Goal: Navigation & Orientation: Find specific page/section

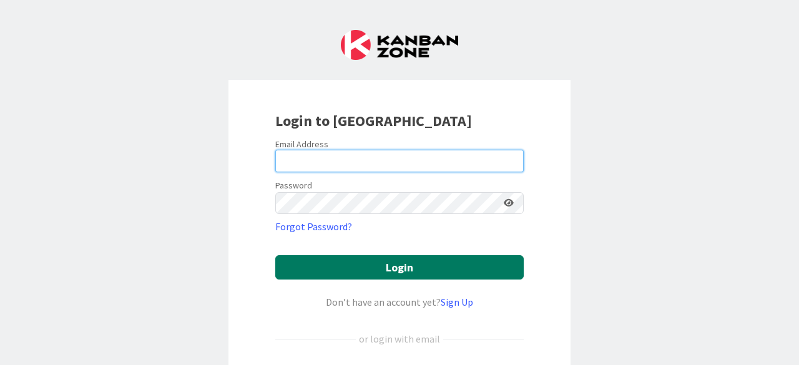
type input "[EMAIL_ADDRESS][DOMAIN_NAME]"
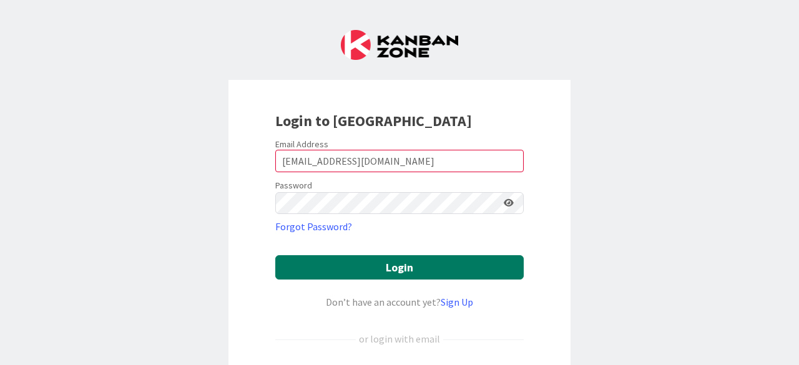
click at [313, 266] on button "Login" at bounding box center [399, 267] width 248 height 24
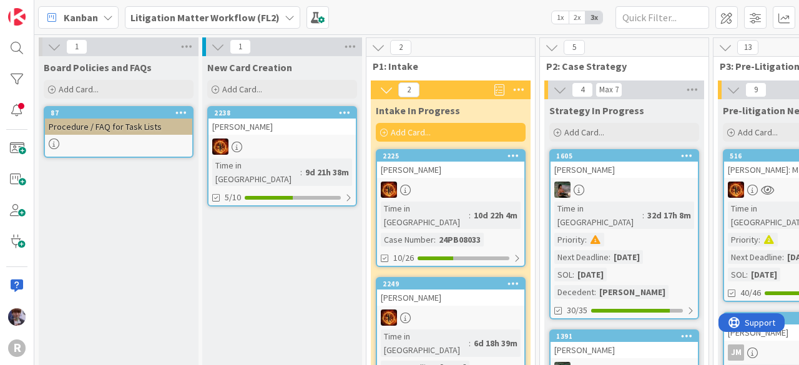
click at [94, 21] on span "Kanban" at bounding box center [81, 17] width 34 height 15
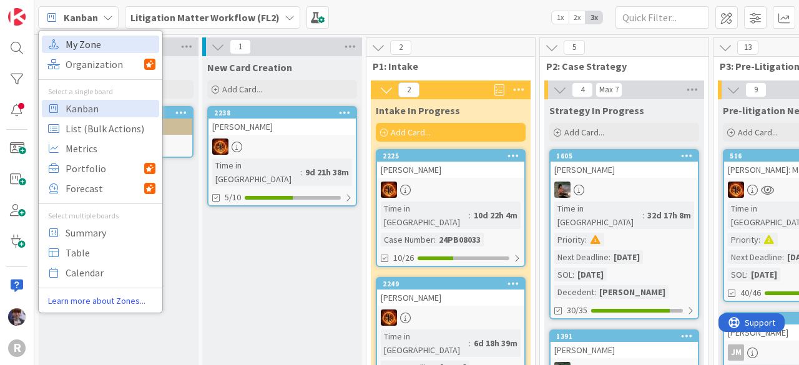
click at [103, 40] on span "My Zone" at bounding box center [111, 44] width 90 height 19
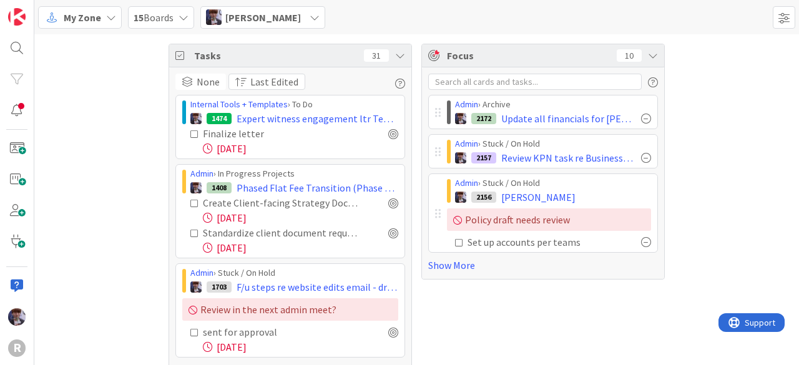
click at [110, 85] on div "Tasks 31 None Last Edited Internal Tools + Templates › To Do 1474 Expert witnes…" at bounding box center [416, 314] width 764 height 560
click at [395, 53] on icon at bounding box center [400, 56] width 10 height 10
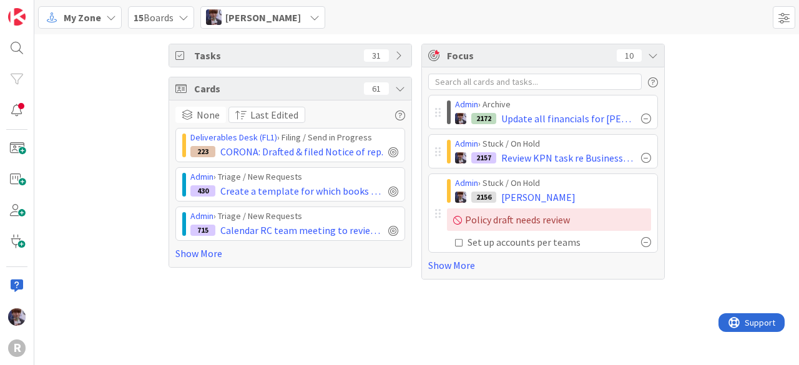
click at [124, 161] on div "Tasks 31 Cards 61 None Last Edited Deliverables Desk (FL1) › Filing / Send in P…" at bounding box center [416, 161] width 764 height 255
click at [403, 90] on div "Cards 61" at bounding box center [290, 88] width 242 height 23
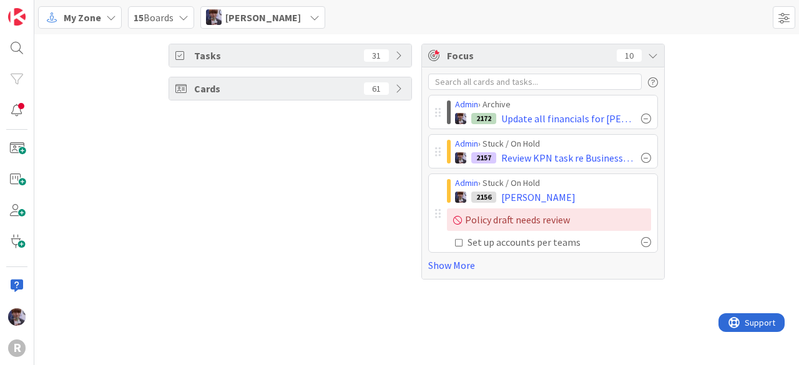
drag, startPoint x: 460, startPoint y: 264, endPoint x: 216, endPoint y: 248, distance: 244.5
click at [457, 267] on link "Show More" at bounding box center [543, 265] width 230 height 15
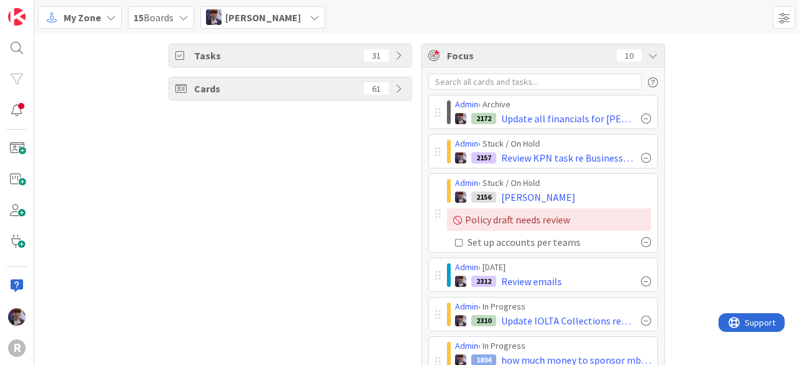
click at [319, 22] on div "[PERSON_NAME]" at bounding box center [262, 17] width 125 height 22
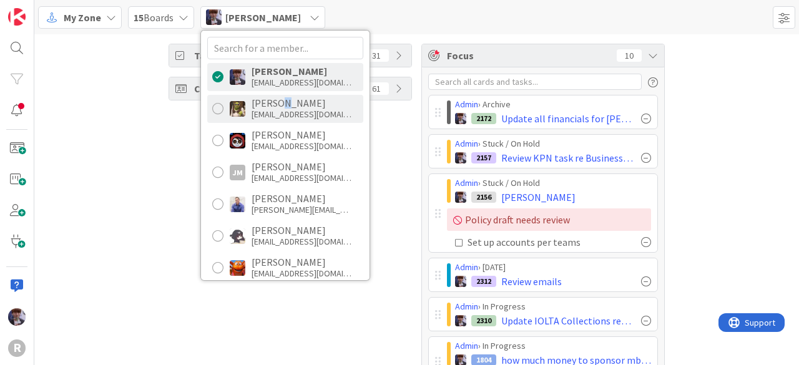
click at [279, 105] on div "[PERSON_NAME]" at bounding box center [301, 102] width 100 height 11
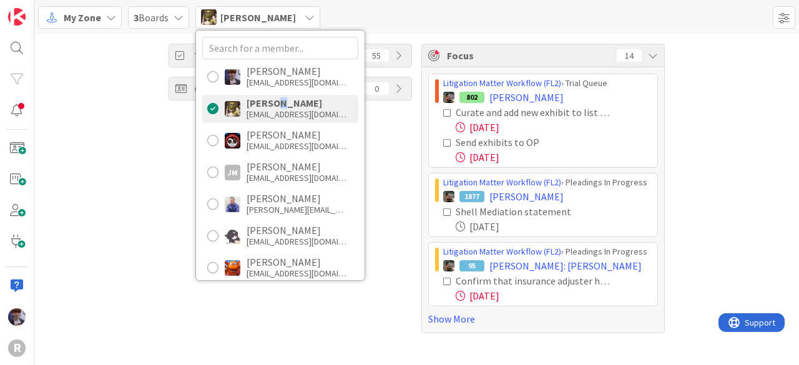
click at [134, 145] on div "Tasks 55 Cards 0 Focus 14 Litigation Matter Workflow (FL2) › Trial Queue 802 [P…" at bounding box center [416, 188] width 764 height 308
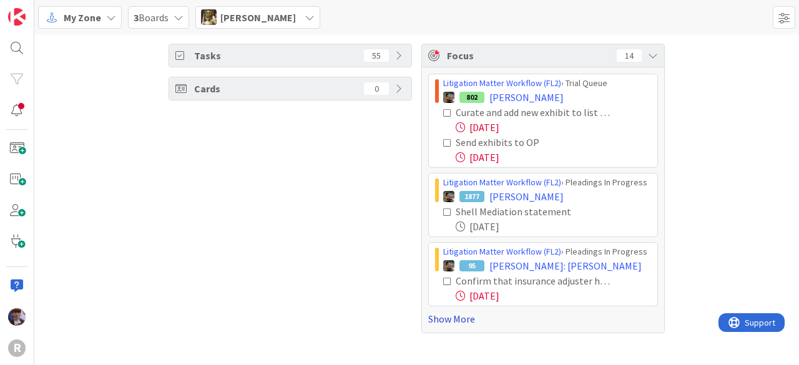
click at [442, 321] on link "Show More" at bounding box center [543, 318] width 230 height 15
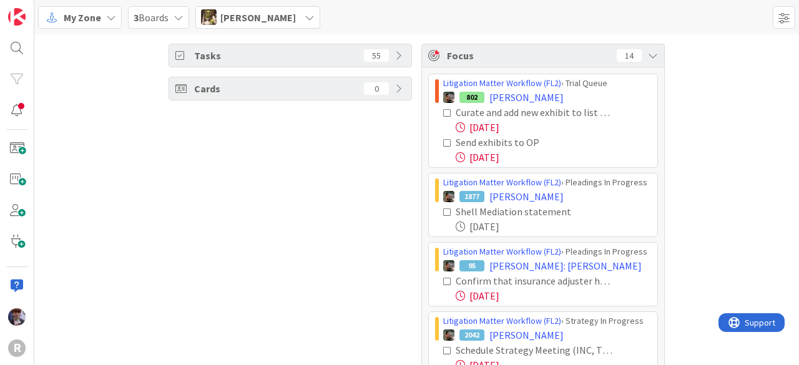
click at [443, 110] on icon at bounding box center [447, 113] width 9 height 9
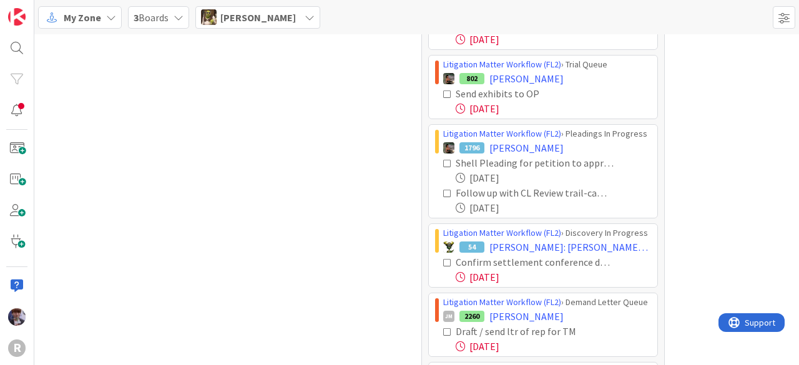
click at [443, 90] on icon at bounding box center [447, 94] width 9 height 9
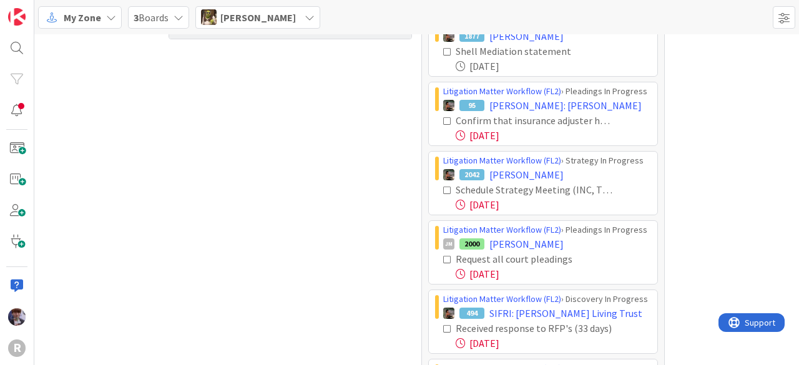
scroll to position [61, 0]
click at [443, 187] on icon at bounding box center [447, 190] width 9 height 9
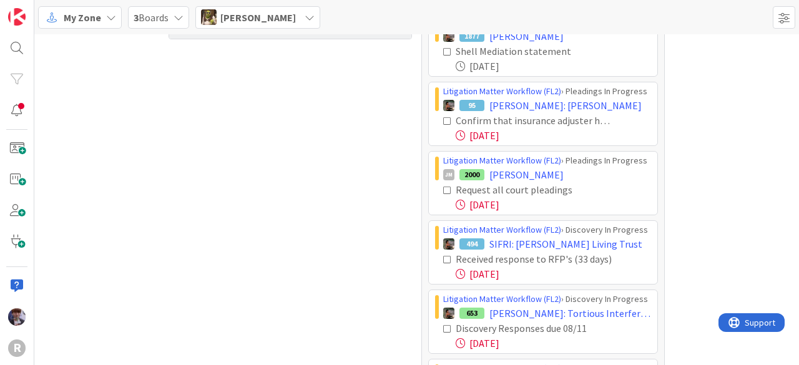
click at [443, 188] on icon at bounding box center [447, 190] width 9 height 9
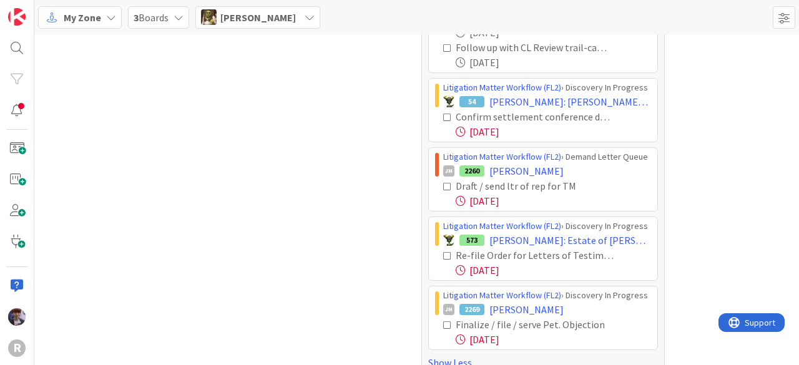
scroll to position [372, 0]
click at [443, 112] on icon at bounding box center [447, 116] width 9 height 9
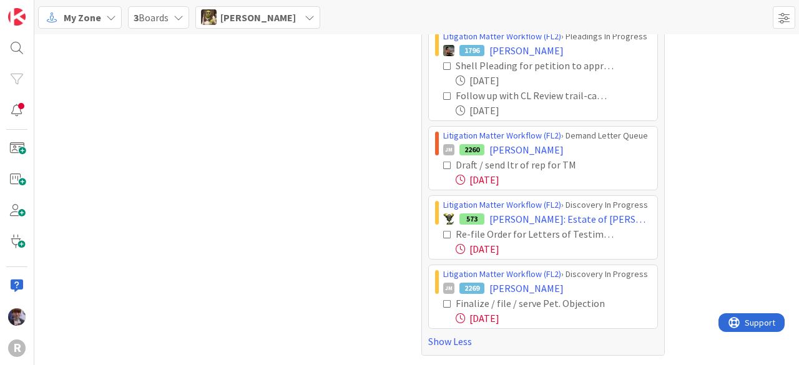
scroll to position [319, 0]
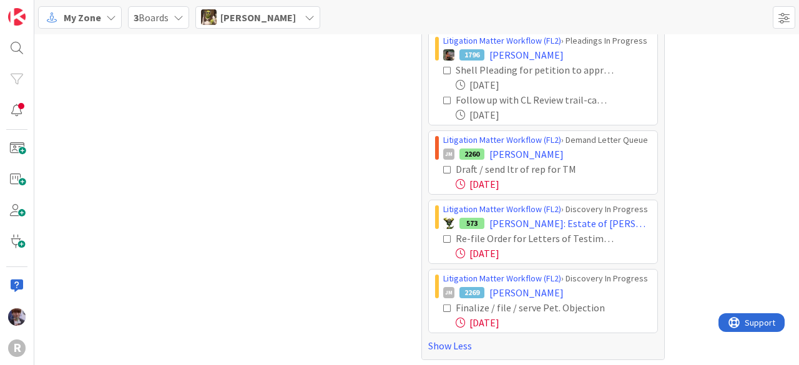
click at [443, 168] on icon at bounding box center [447, 169] width 9 height 9
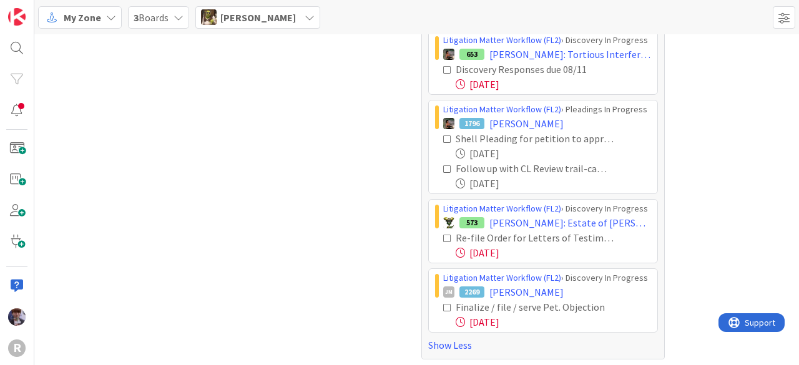
click at [443, 235] on icon at bounding box center [447, 238] width 9 height 9
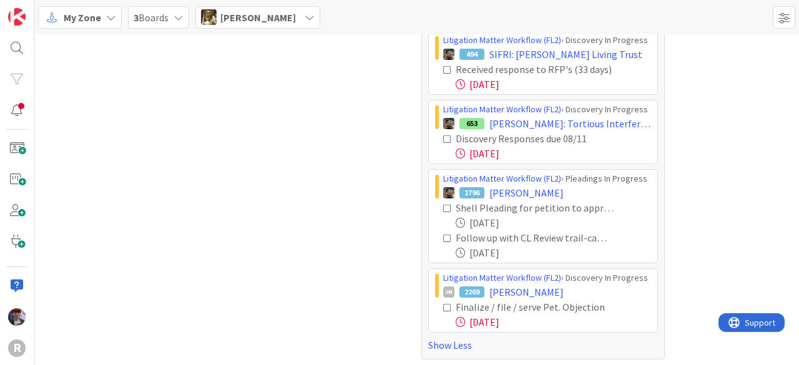
click at [443, 306] on icon at bounding box center [447, 307] width 9 height 9
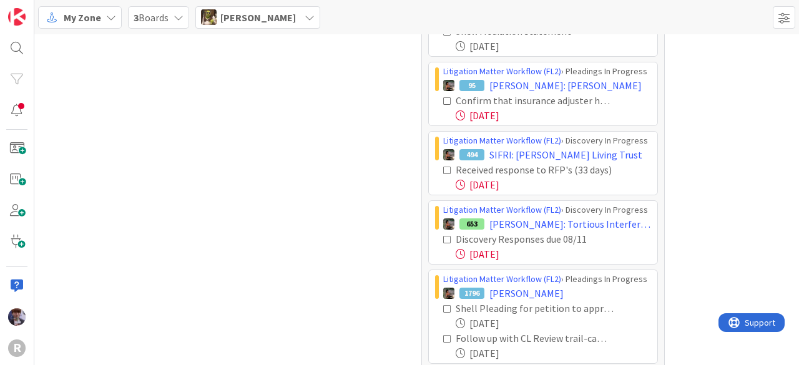
scroll to position [0, 0]
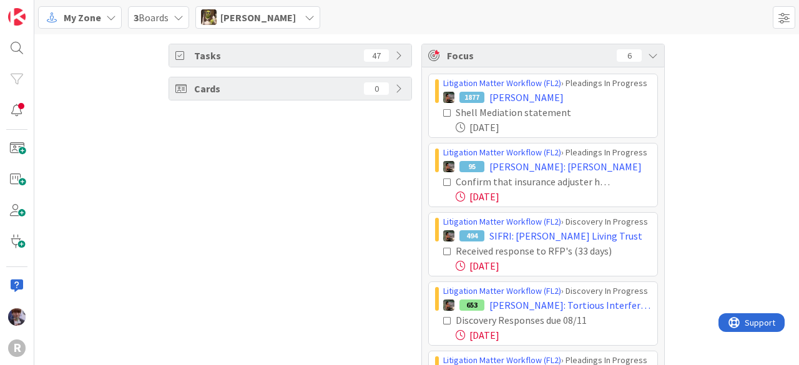
click at [262, 21] on span "[PERSON_NAME]" at bounding box center [257, 17] width 75 height 15
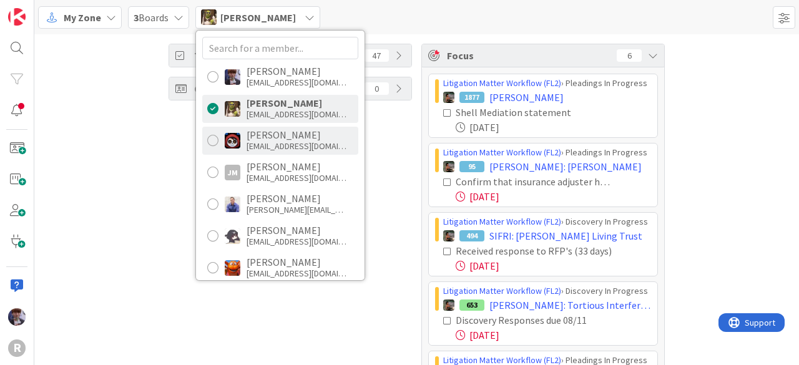
click at [276, 142] on div "[EMAIL_ADDRESS][DOMAIN_NAME]" at bounding box center [296, 145] width 100 height 11
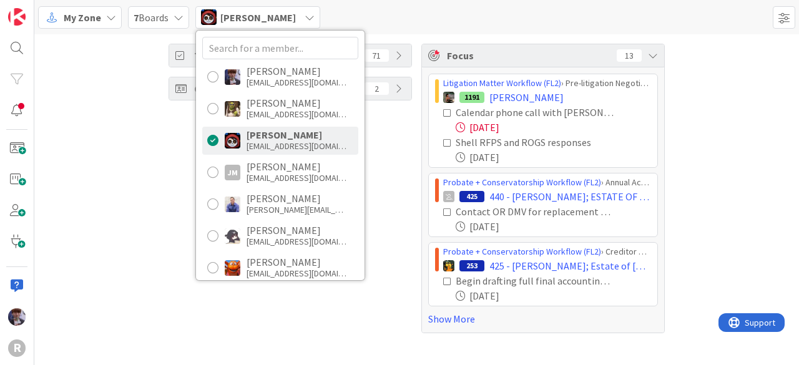
click at [377, 158] on div "Tasks 71 Cards 2" at bounding box center [289, 189] width 243 height 290
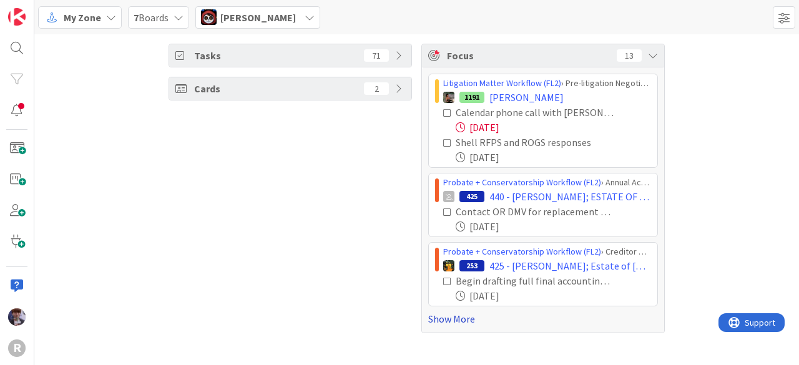
click at [452, 322] on link "Show More" at bounding box center [543, 318] width 230 height 15
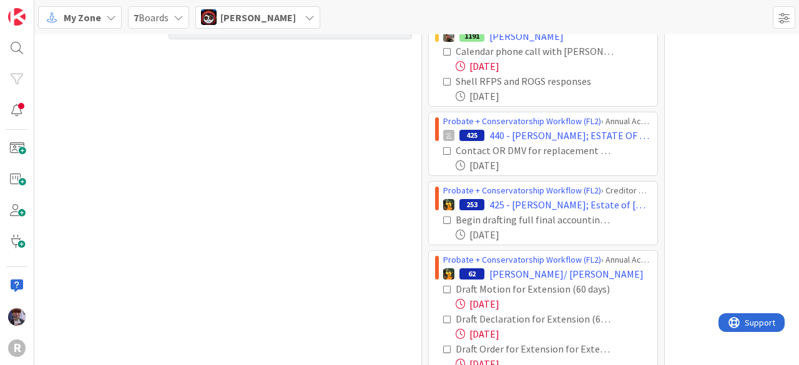
scroll to position [61, 0]
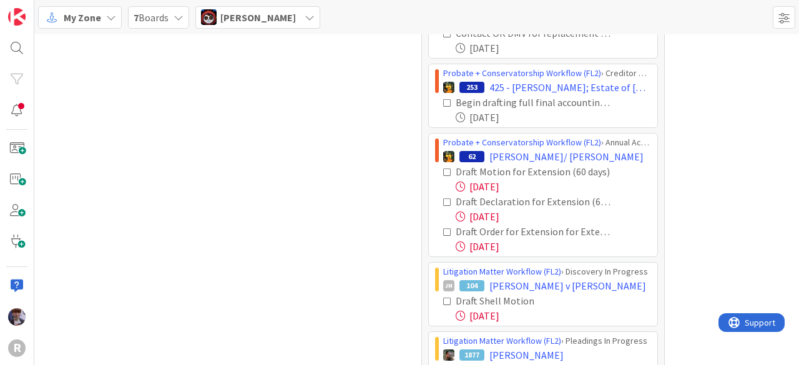
click at [445, 173] on icon at bounding box center [447, 172] width 9 height 9
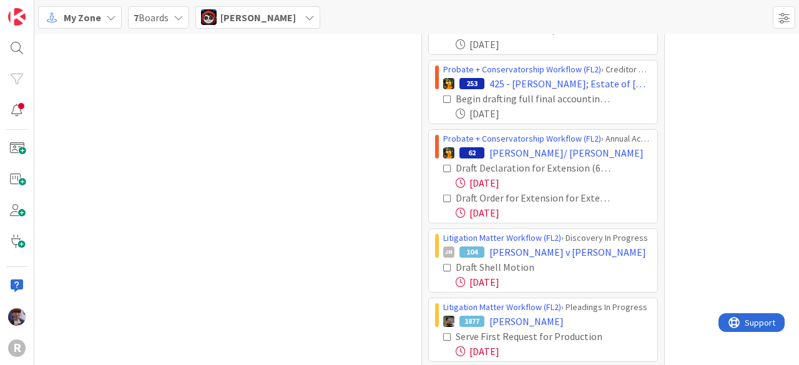
click at [444, 169] on icon at bounding box center [447, 168] width 9 height 9
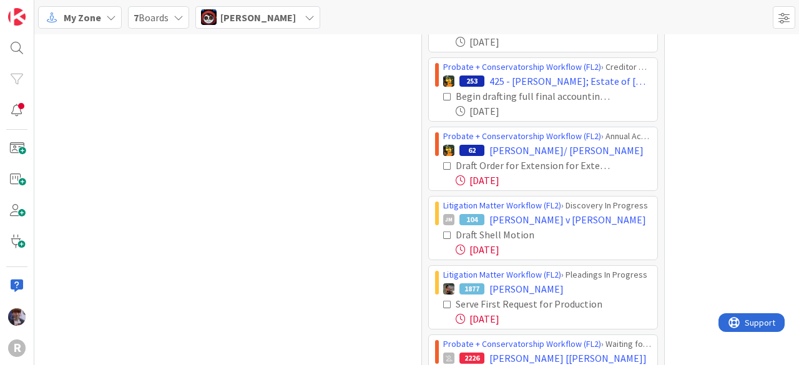
click at [443, 168] on div "Draft Order for Extension for Extension (60 days)" at bounding box center [547, 165] width 208 height 15
click at [445, 162] on icon at bounding box center [447, 166] width 9 height 9
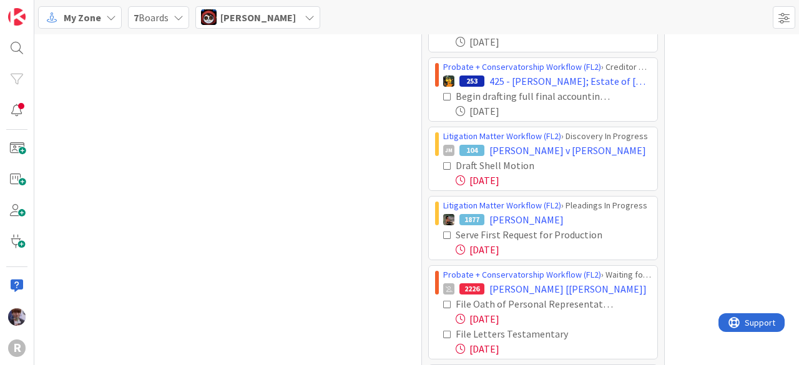
click at [444, 163] on icon at bounding box center [447, 166] width 9 height 9
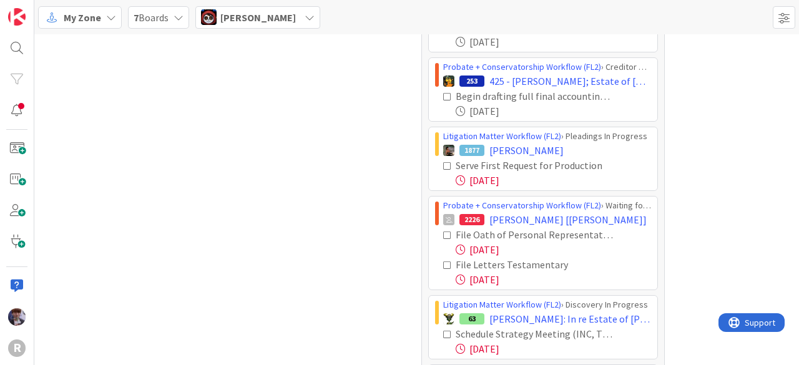
click at [443, 164] on icon at bounding box center [447, 166] width 9 height 9
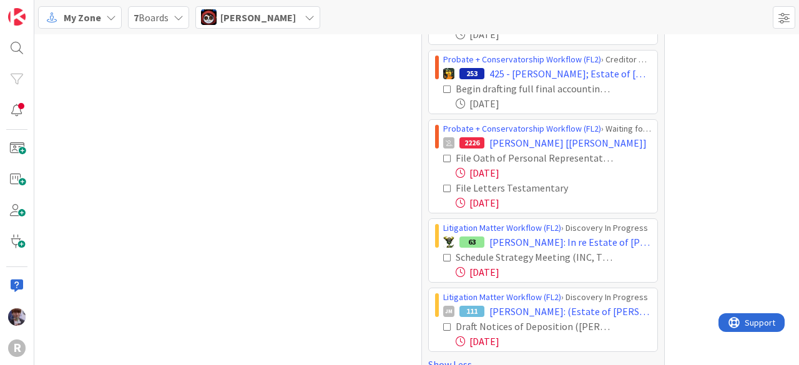
scroll to position [212, 0]
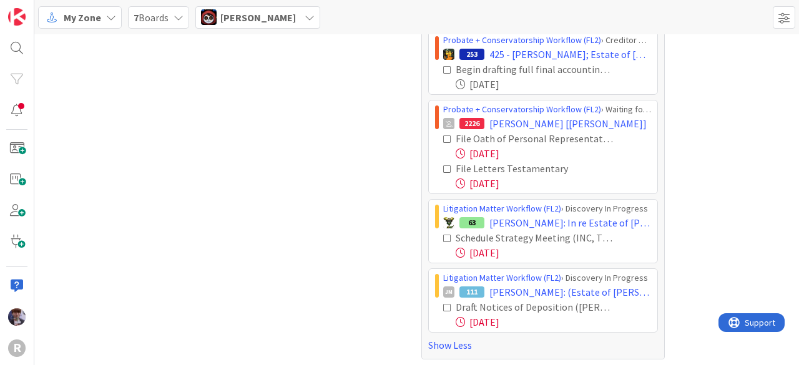
click at [443, 135] on icon at bounding box center [447, 139] width 9 height 9
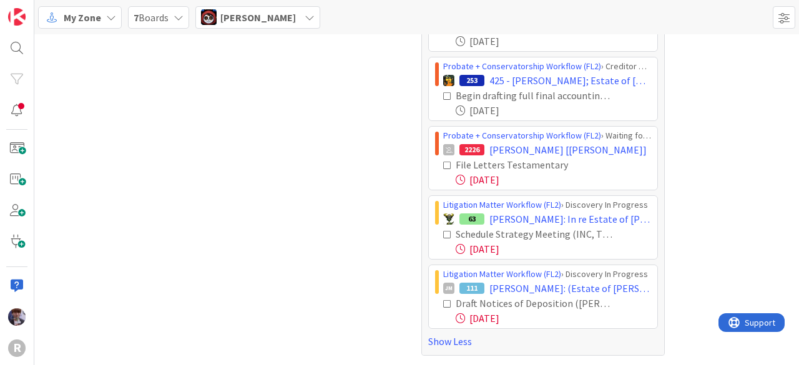
scroll to position [182, 0]
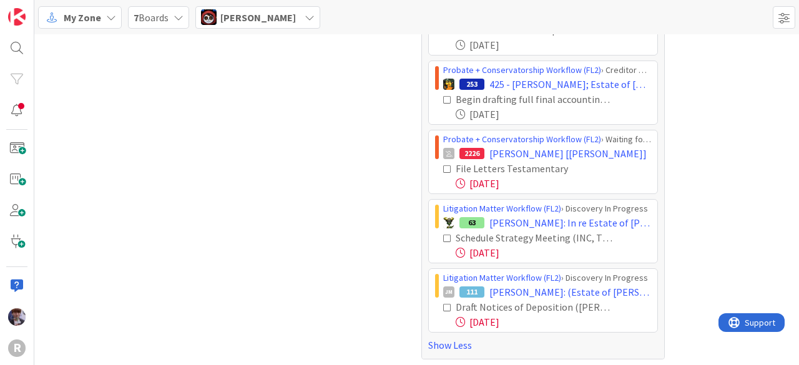
click at [443, 167] on icon at bounding box center [447, 169] width 9 height 9
click at [443, 236] on icon at bounding box center [447, 237] width 9 height 9
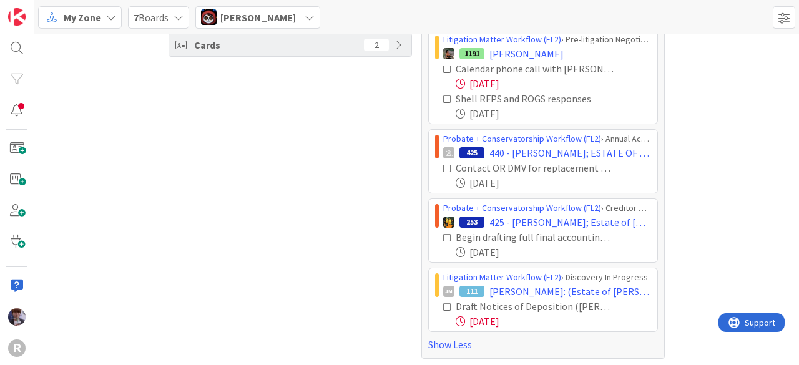
click at [444, 306] on icon at bounding box center [447, 307] width 9 height 9
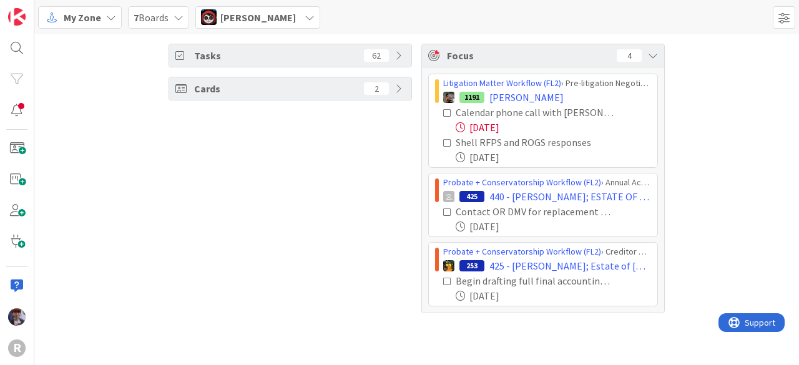
scroll to position [0, 0]
click at [272, 19] on span "[PERSON_NAME]" at bounding box center [257, 17] width 75 height 15
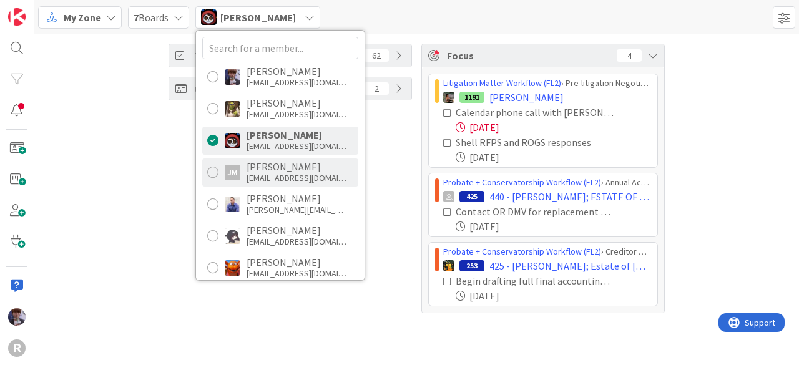
click at [290, 169] on div "[PERSON_NAME]" at bounding box center [296, 166] width 100 height 11
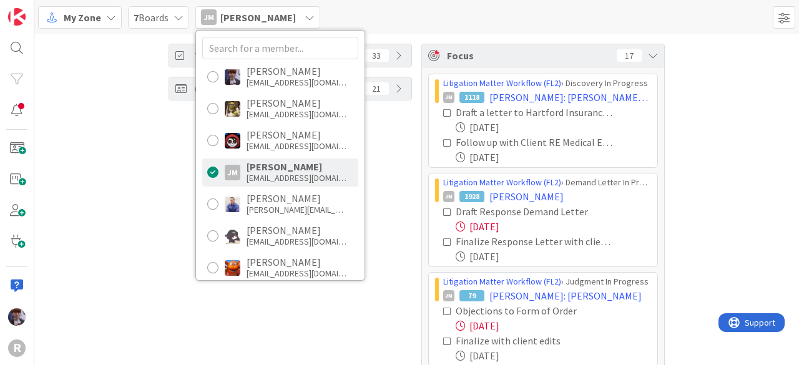
click at [392, 178] on div "Tasks 33 Cards 21" at bounding box center [289, 218] width 243 height 349
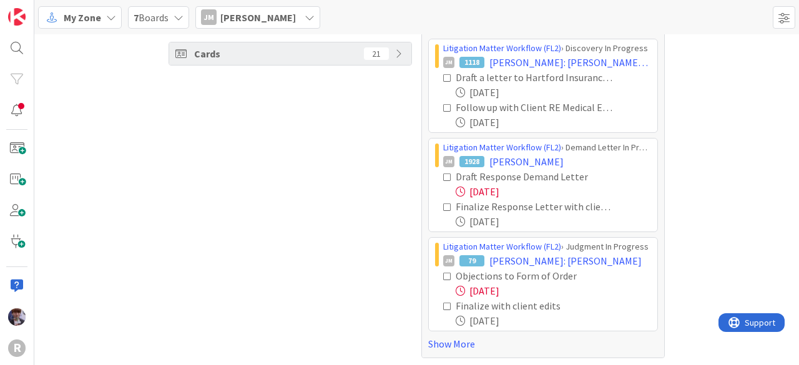
scroll to position [35, 0]
click at [443, 176] on icon at bounding box center [447, 177] width 9 height 9
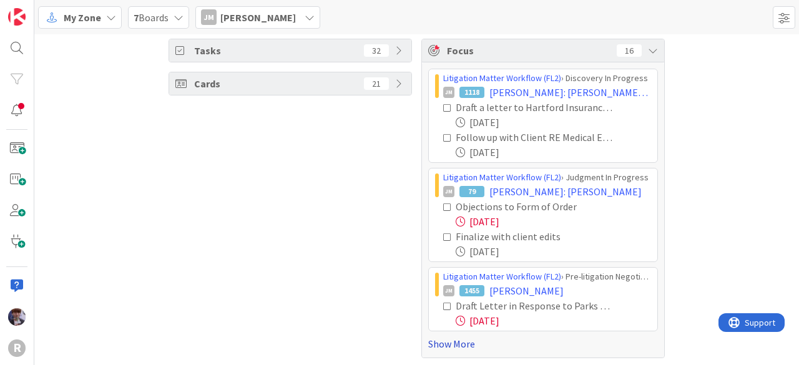
click at [429, 340] on link "Show More" at bounding box center [543, 343] width 230 height 15
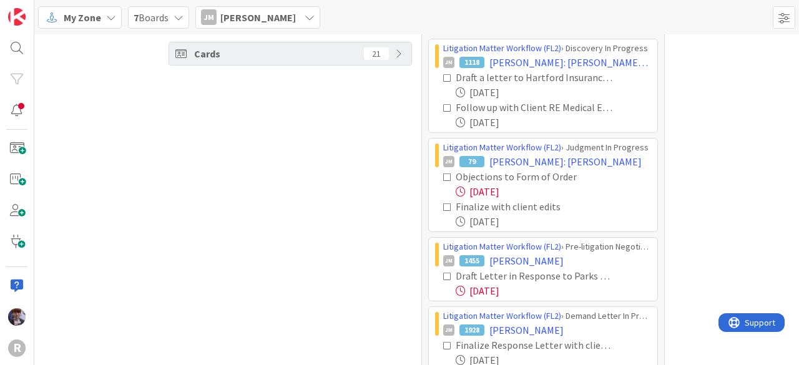
click at [443, 174] on icon at bounding box center [447, 177] width 9 height 9
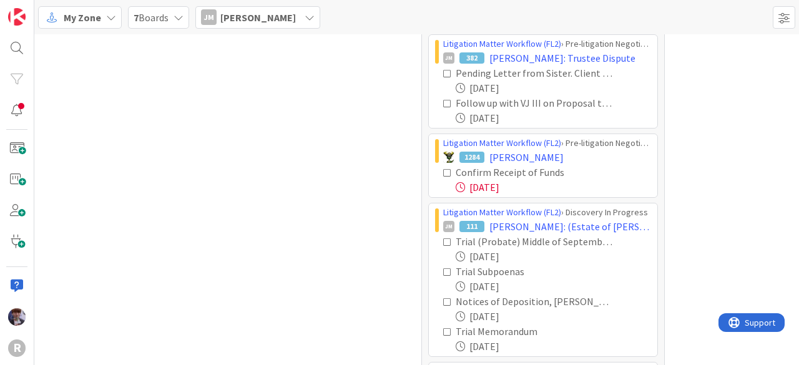
scroll to position [347, 0]
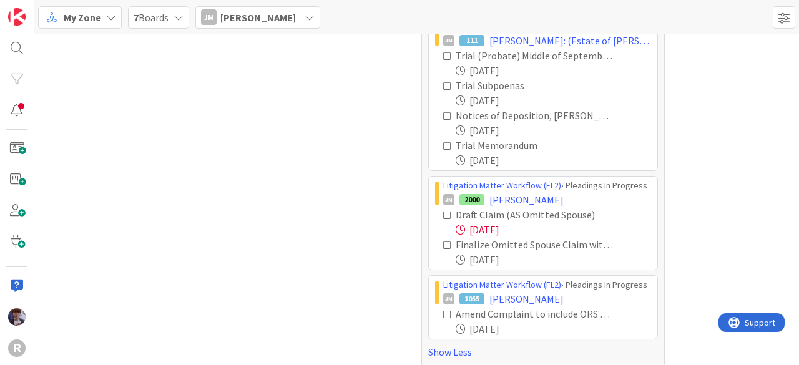
click at [445, 213] on icon at bounding box center [447, 215] width 9 height 9
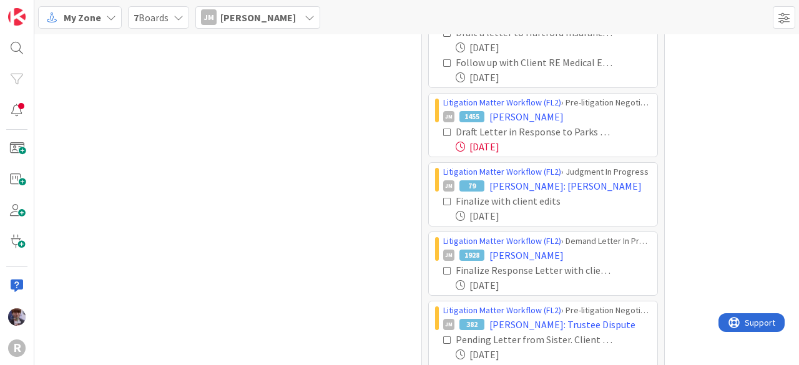
scroll to position [77, 0]
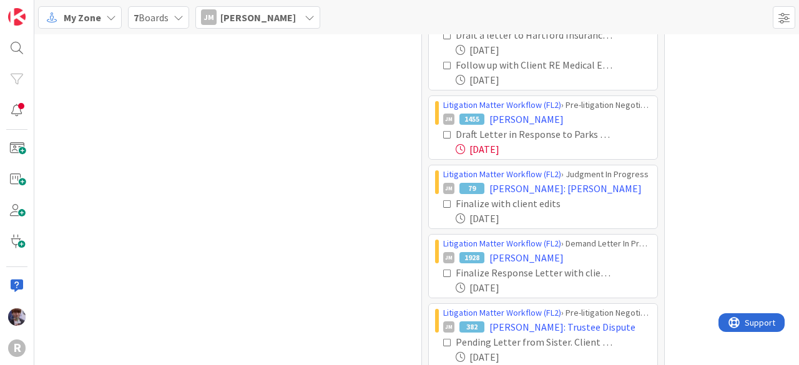
click at [240, 15] on span "[PERSON_NAME]" at bounding box center [257, 17] width 75 height 15
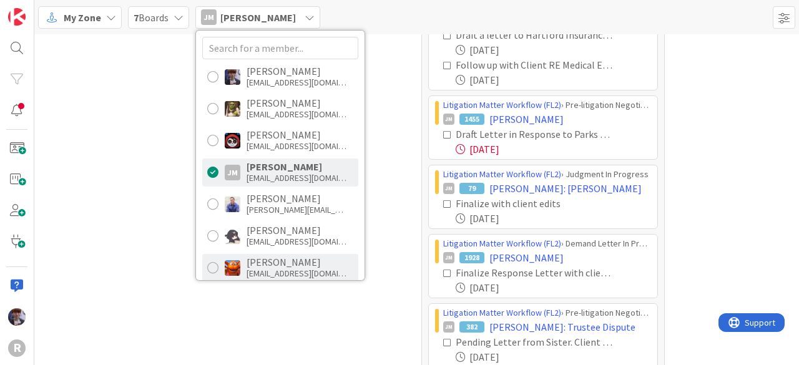
click at [268, 268] on div "[EMAIL_ADDRESS][DOMAIN_NAME]" at bounding box center [296, 273] width 100 height 11
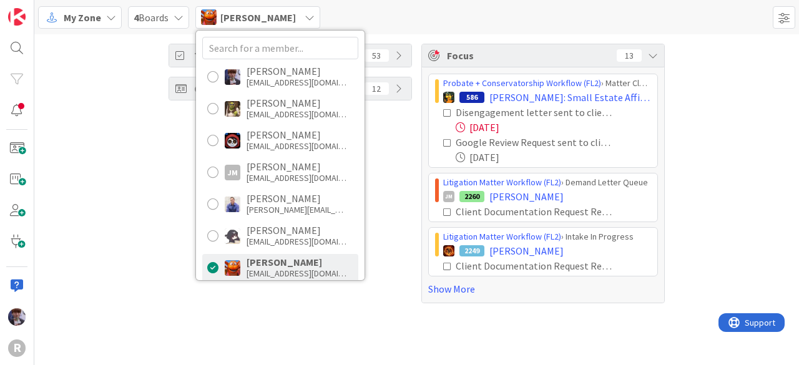
click at [134, 234] on div "Tasks 53 Cards 12 Focus 13 Probate + Conservatorship Workflow (FL2) › Matter Cl…" at bounding box center [416, 173] width 764 height 278
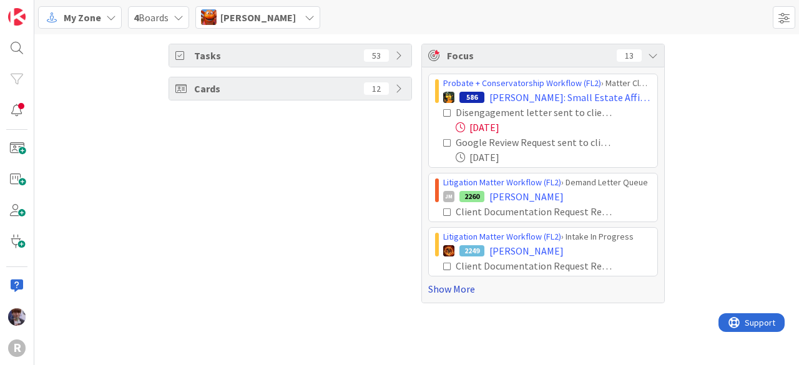
click at [431, 290] on link "Show More" at bounding box center [543, 288] width 230 height 15
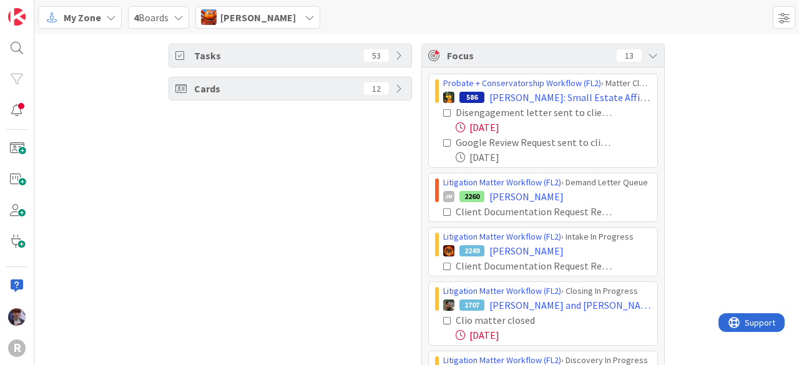
drag, startPoint x: 398, startPoint y: 230, endPoint x: 393, endPoint y: 225, distance: 6.6
click at [443, 211] on icon at bounding box center [447, 212] width 9 height 9
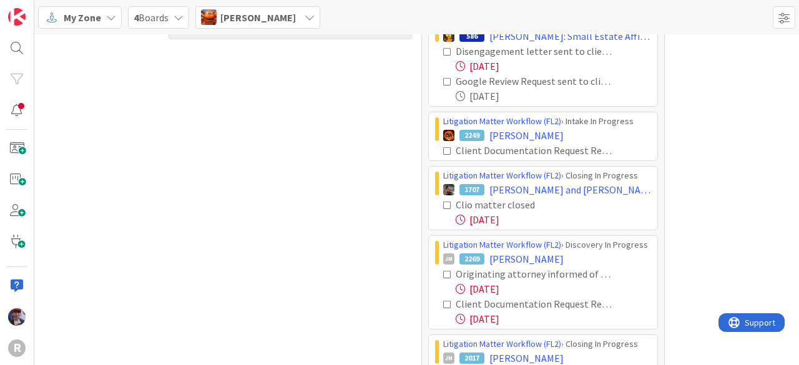
scroll to position [62, 0]
click at [443, 148] on icon at bounding box center [447, 150] width 9 height 9
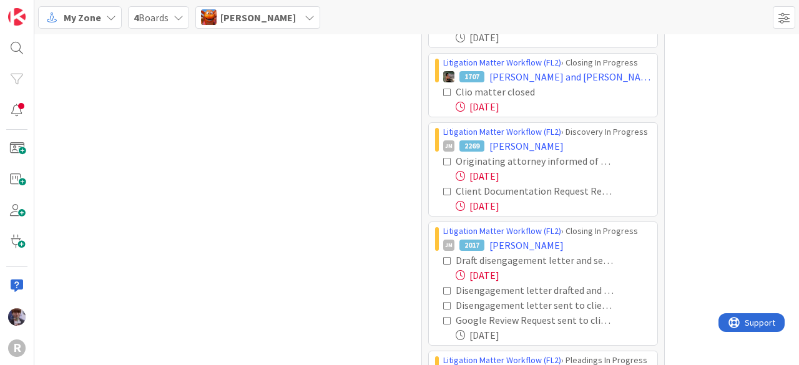
click at [443, 157] on icon at bounding box center [447, 161] width 9 height 9
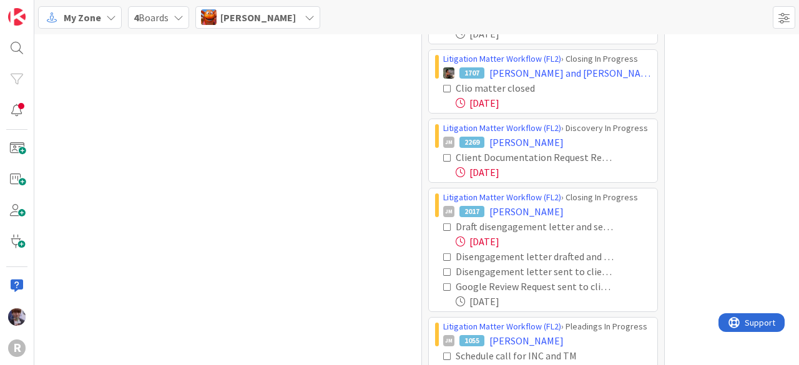
scroll to position [124, 0]
click at [443, 157] on icon at bounding box center [447, 157] width 9 height 9
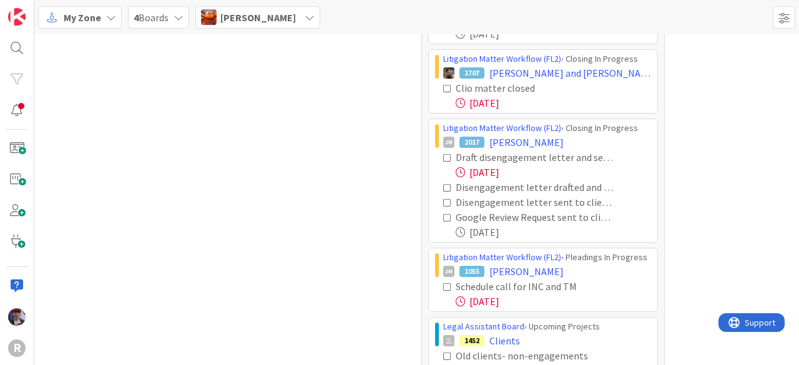
click at [443, 156] on icon at bounding box center [447, 157] width 9 height 9
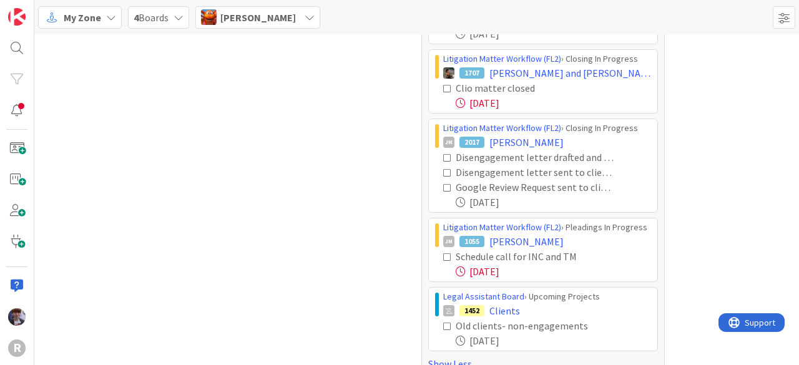
click at [443, 155] on icon at bounding box center [447, 157] width 9 height 9
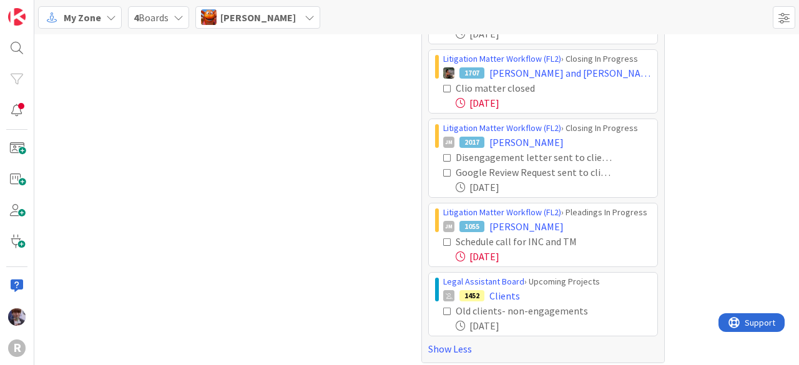
click at [443, 155] on icon at bounding box center [447, 157] width 9 height 9
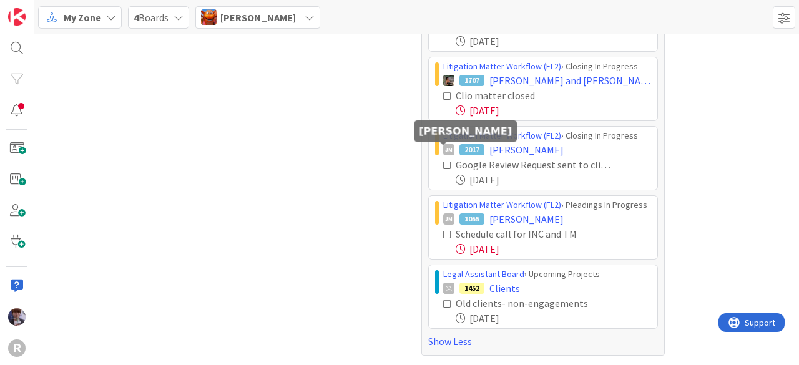
scroll to position [113, 0]
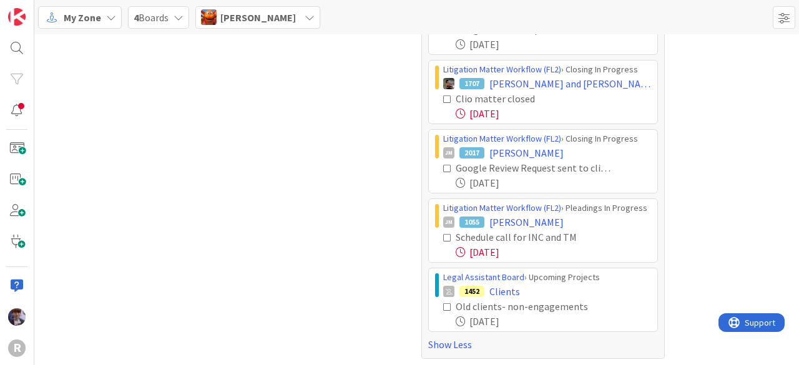
click at [406, 180] on div "Tasks 46 Cards 12" at bounding box center [289, 145] width 243 height 428
click at [443, 234] on icon at bounding box center [447, 237] width 9 height 9
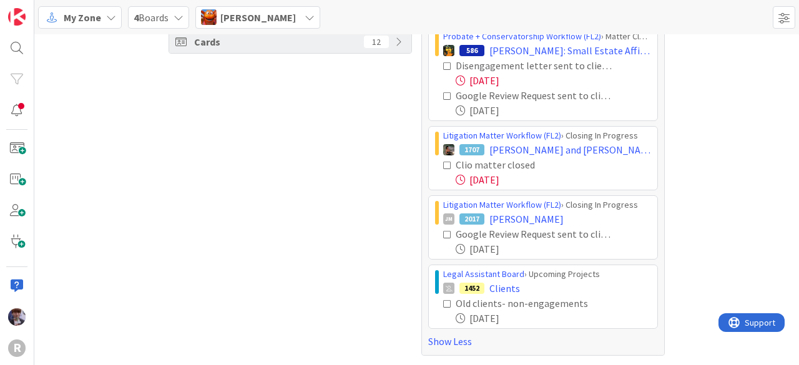
scroll to position [44, 0]
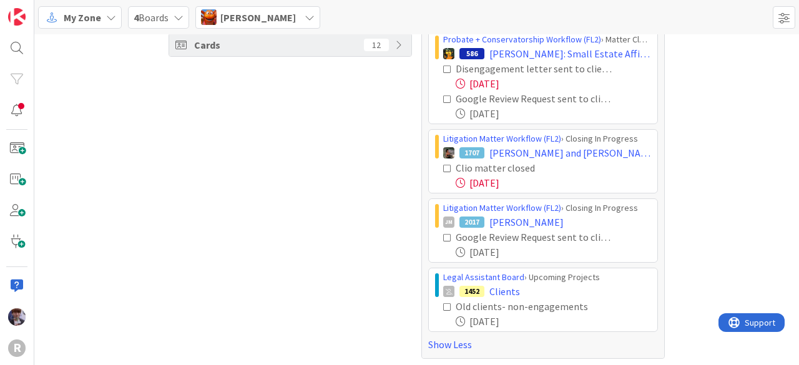
click at [443, 306] on icon at bounding box center [447, 307] width 9 height 9
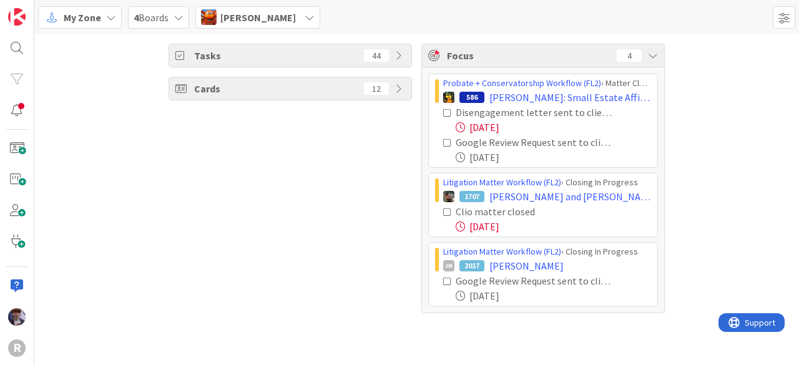
click at [337, 282] on div "Tasks 44 Cards 12" at bounding box center [289, 179] width 243 height 270
click at [241, 17] on span "[PERSON_NAME]" at bounding box center [257, 17] width 75 height 15
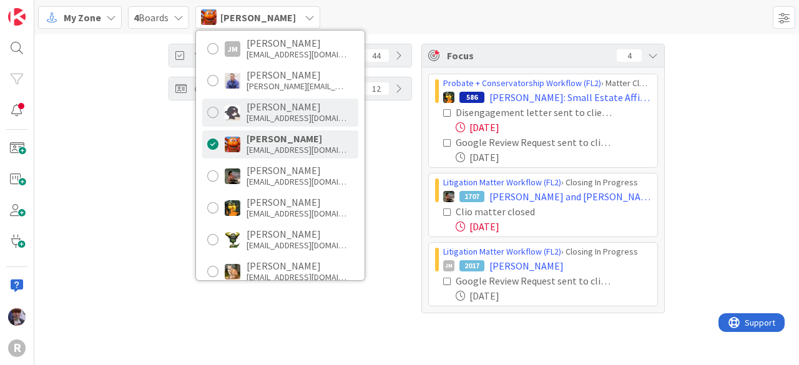
scroll to position [124, 0]
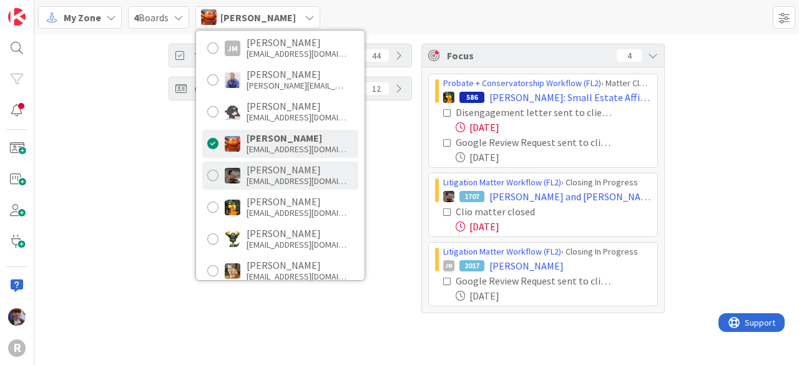
click at [268, 178] on div "[EMAIL_ADDRESS][DOMAIN_NAME]" at bounding box center [296, 180] width 100 height 11
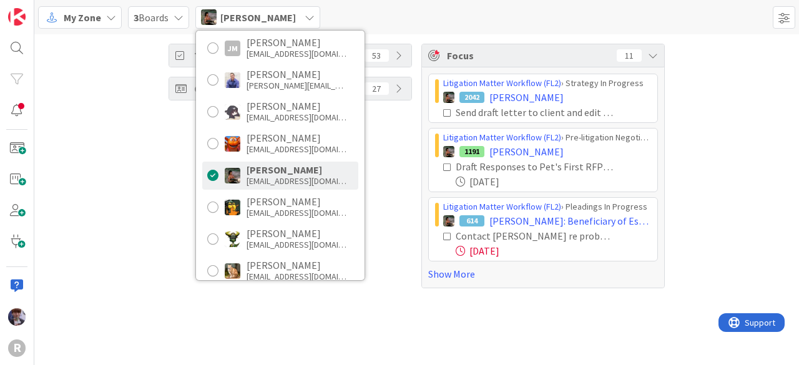
click at [399, 167] on div "Tasks 53 Cards 27" at bounding box center [289, 166] width 243 height 245
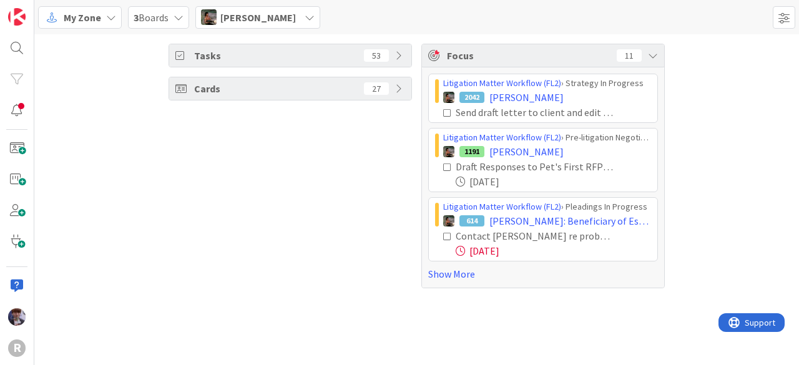
click at [447, 280] on div "Litigation Matter Workflow (FL2) › Strategy In Progress 2042 [PERSON_NAME] draf…" at bounding box center [543, 177] width 242 height 220
click at [447, 275] on link "Show More" at bounding box center [543, 273] width 230 height 15
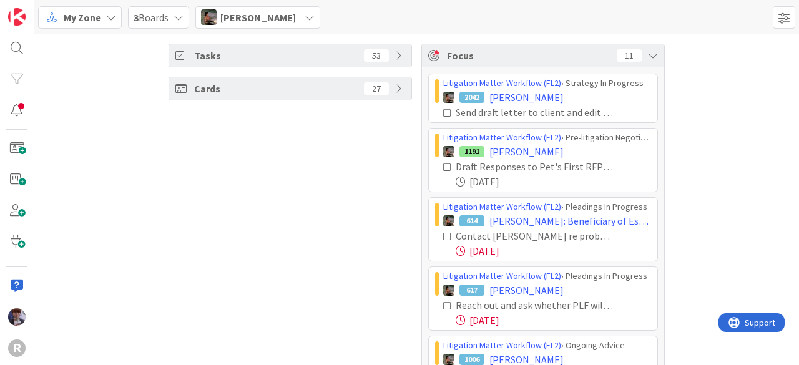
click at [443, 109] on icon at bounding box center [447, 113] width 9 height 9
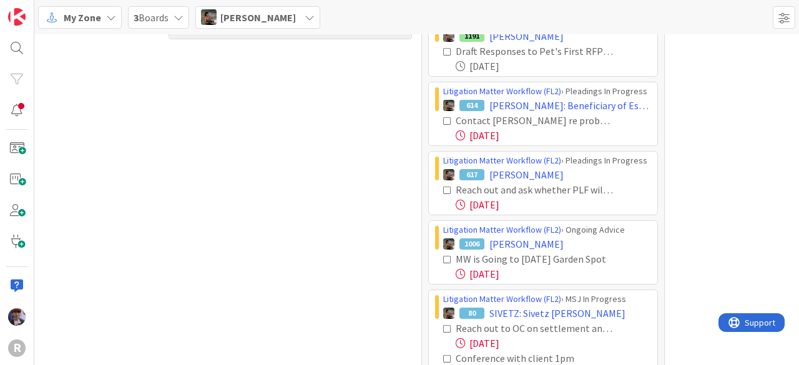
scroll to position [62, 0]
click at [443, 120] on icon at bounding box center [447, 120] width 9 height 9
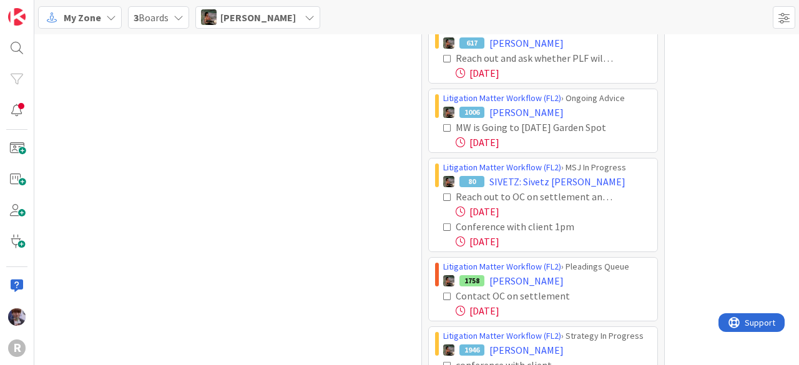
scroll to position [124, 0]
click at [443, 126] on icon at bounding box center [447, 127] width 9 height 9
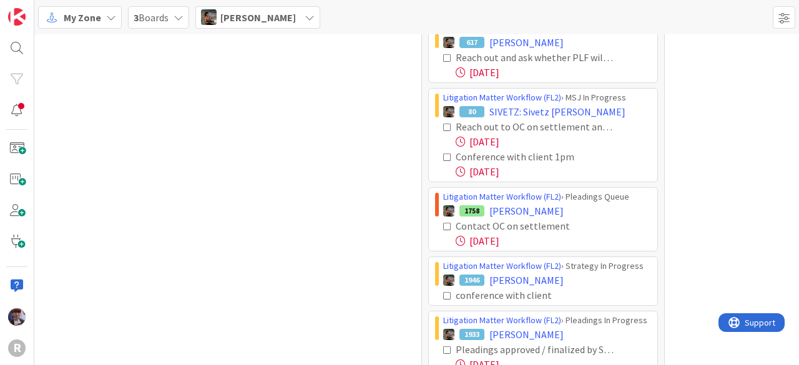
click at [443, 128] on icon at bounding box center [447, 127] width 9 height 9
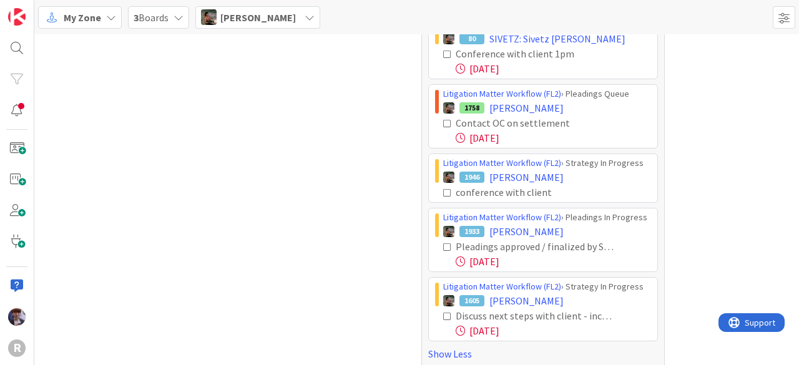
scroll to position [206, 0]
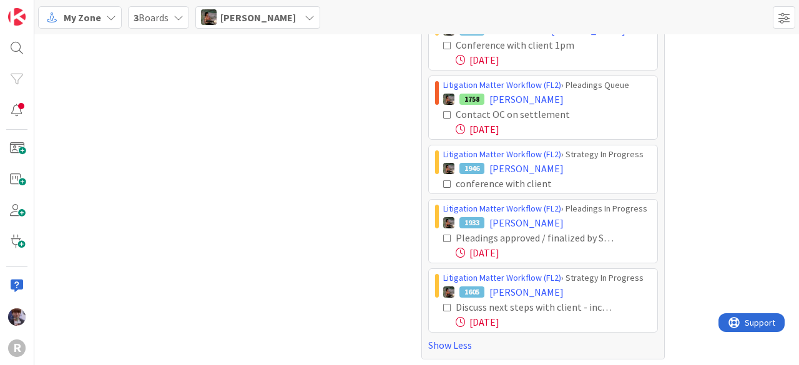
click at [445, 235] on icon at bounding box center [447, 238] width 9 height 9
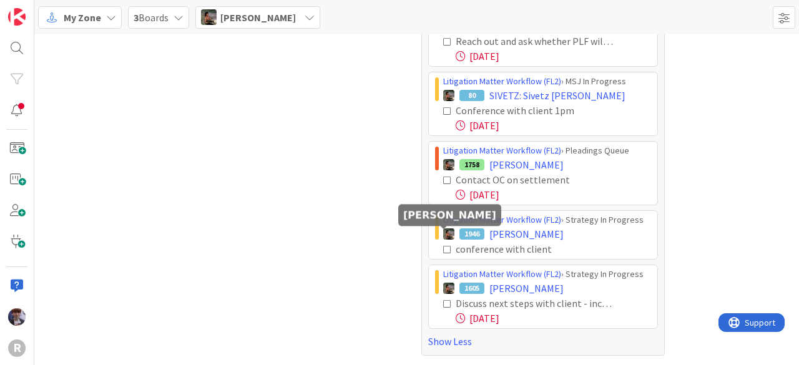
scroll to position [137, 0]
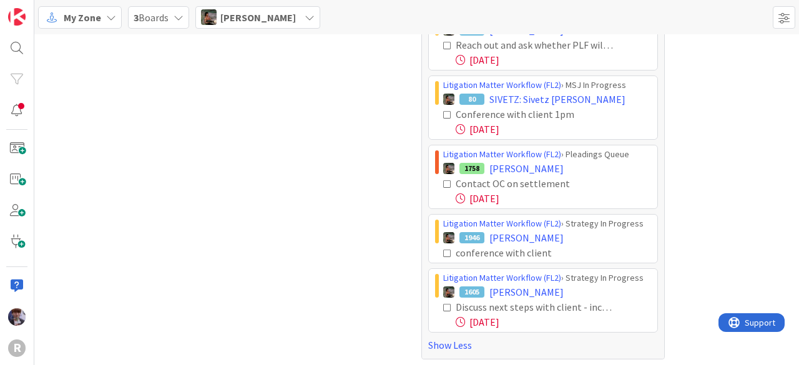
click at [294, 19] on div "[PERSON_NAME]" at bounding box center [257, 17] width 125 height 22
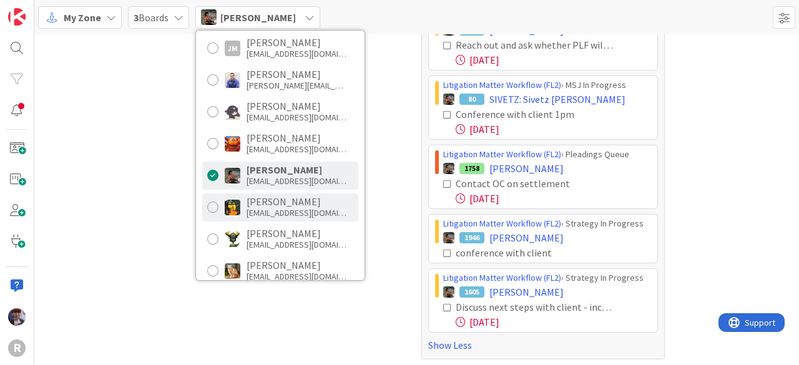
click at [328, 210] on div "[EMAIL_ADDRESS][DOMAIN_NAME]" at bounding box center [296, 212] width 100 height 11
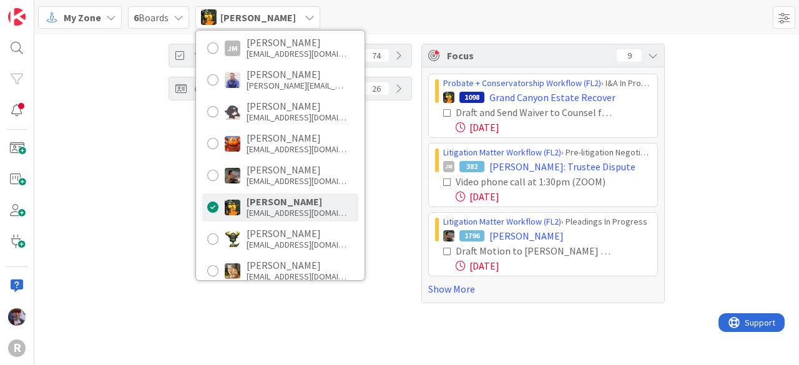
drag, startPoint x: 407, startPoint y: 202, endPoint x: 404, endPoint y: 223, distance: 22.1
click at [407, 202] on div "Tasks 74 Cards 26" at bounding box center [289, 174] width 243 height 260
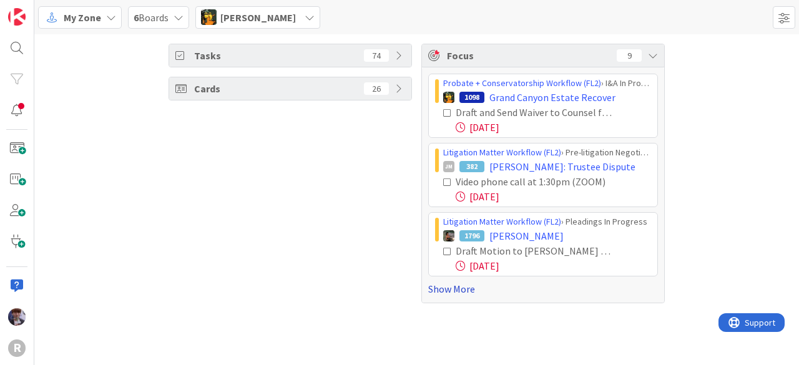
click at [453, 288] on link "Show More" at bounding box center [543, 288] width 230 height 15
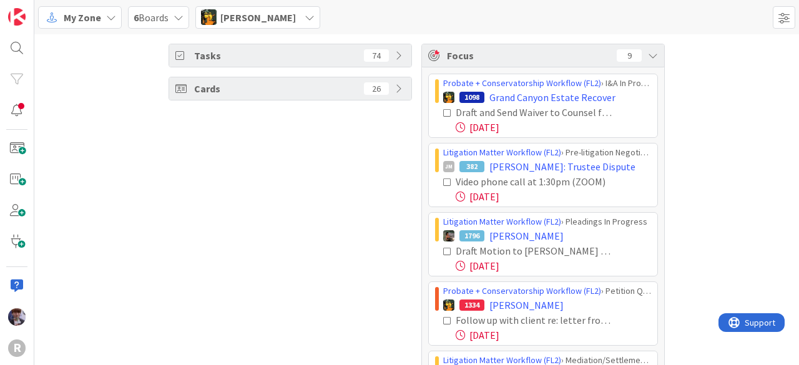
click at [443, 110] on icon at bounding box center [447, 113] width 9 height 9
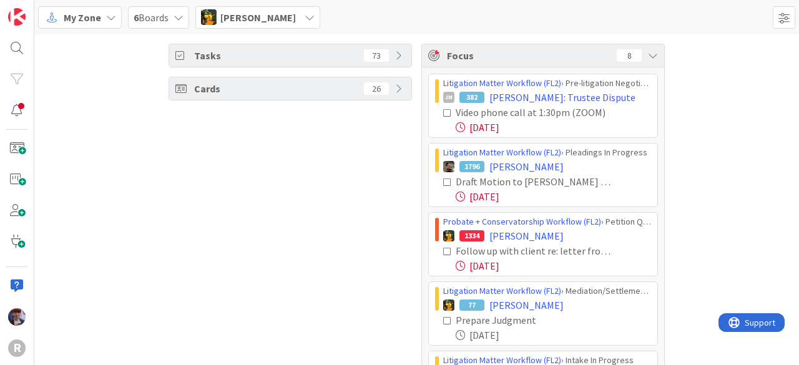
click at [443, 113] on icon at bounding box center [447, 113] width 9 height 9
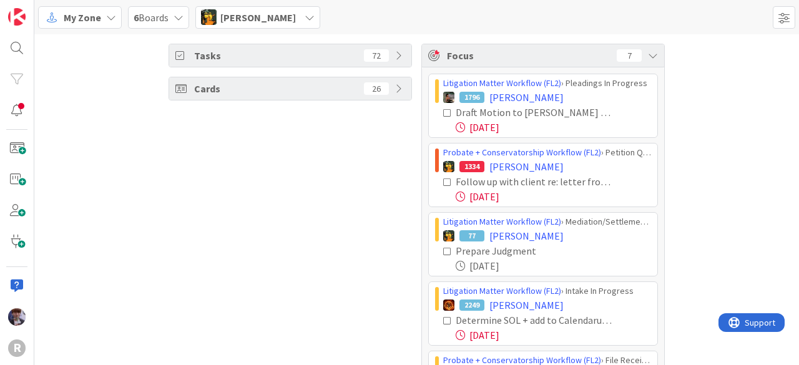
click at [443, 113] on icon at bounding box center [447, 113] width 9 height 9
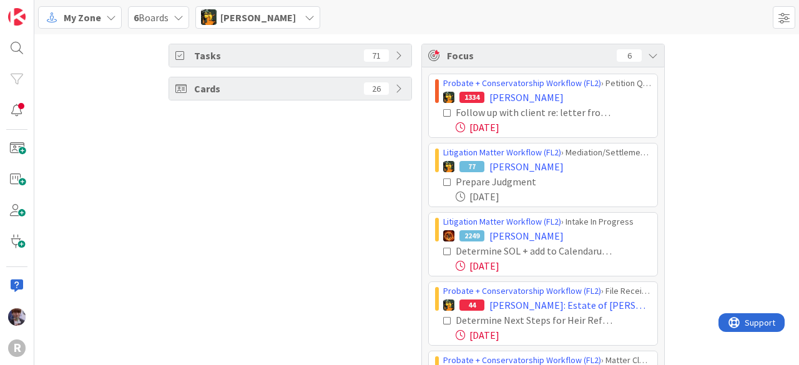
click at [443, 112] on icon at bounding box center [447, 113] width 9 height 9
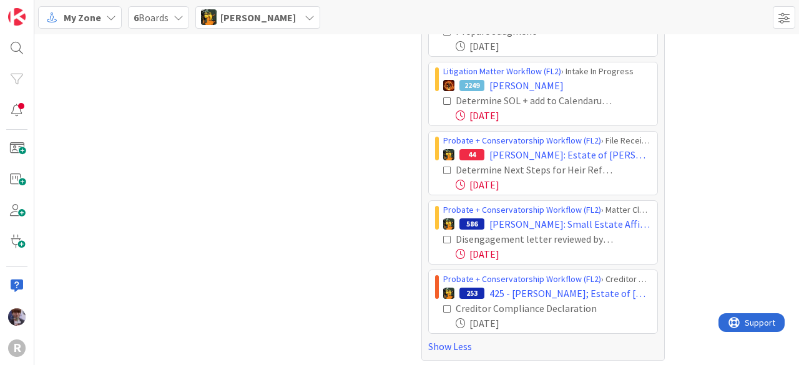
scroll to position [83, 0]
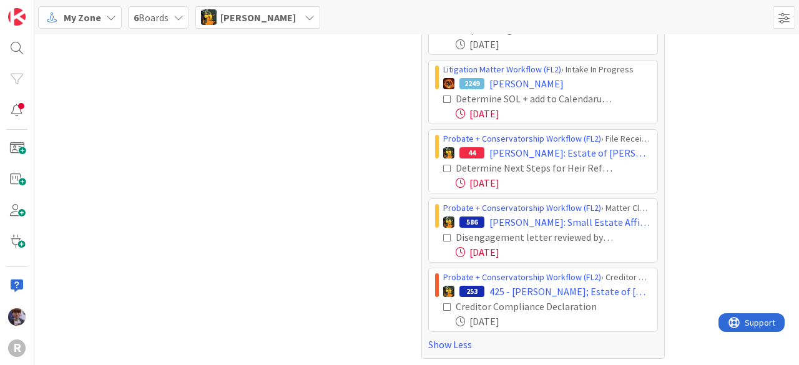
click at [261, 14] on span "[PERSON_NAME]" at bounding box center [257, 17] width 75 height 15
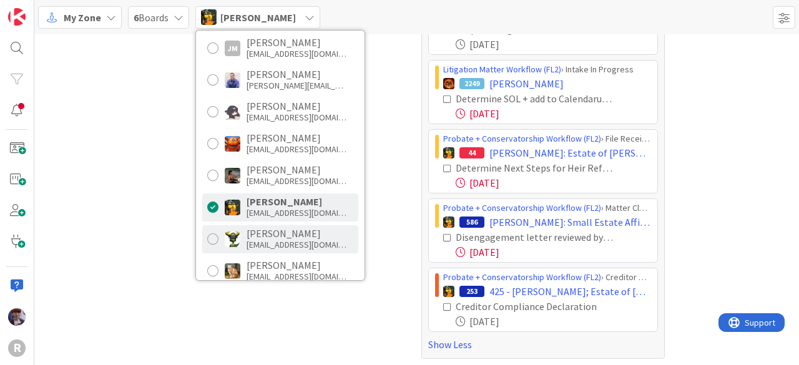
click at [285, 236] on div "[PERSON_NAME]" at bounding box center [296, 233] width 100 height 11
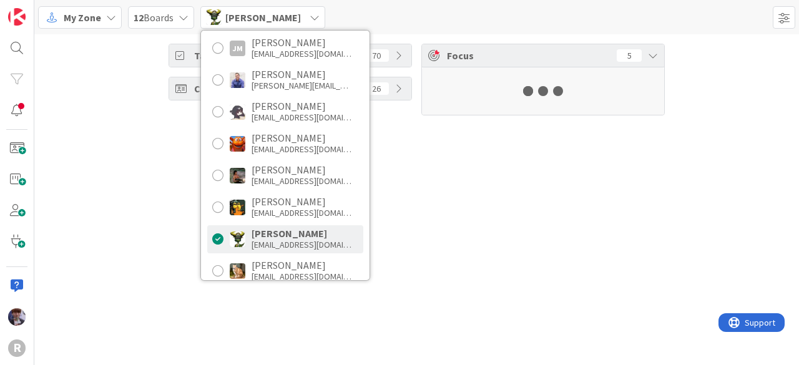
scroll to position [0, 0]
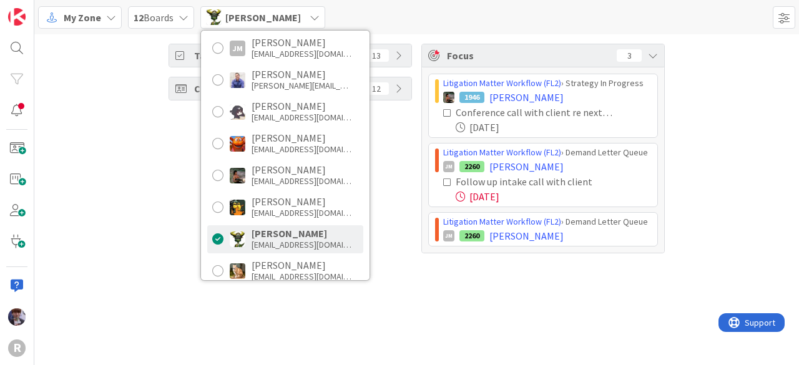
click at [402, 155] on div "Tasks 13 Cards 12" at bounding box center [289, 149] width 243 height 210
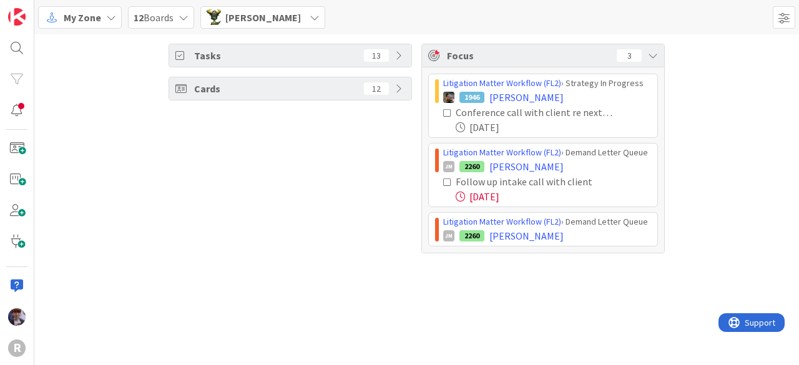
click at [444, 180] on icon at bounding box center [447, 182] width 9 height 9
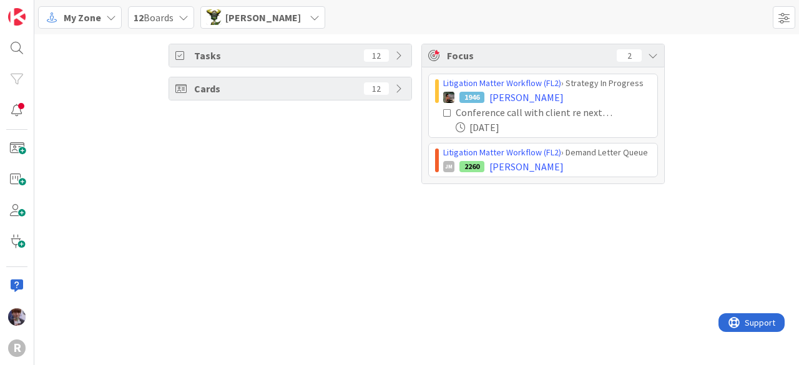
click at [255, 18] on span "[PERSON_NAME]" at bounding box center [262, 17] width 75 height 15
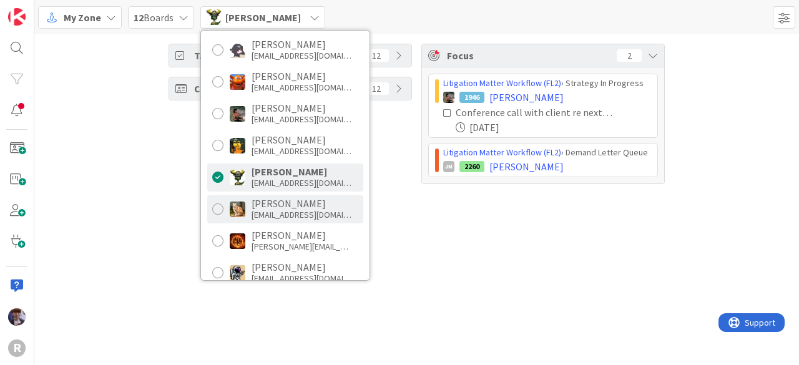
scroll to position [187, 0]
click at [293, 211] on div "[EMAIL_ADDRESS][DOMAIN_NAME]" at bounding box center [301, 213] width 100 height 11
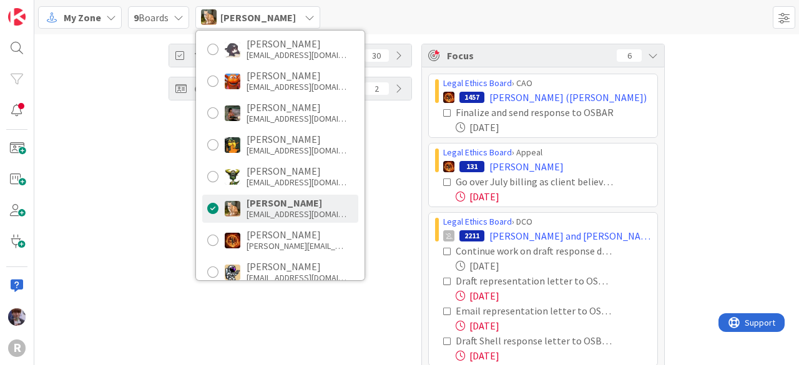
click at [395, 173] on div "Tasks 30 Cards 2" at bounding box center [289, 208] width 243 height 329
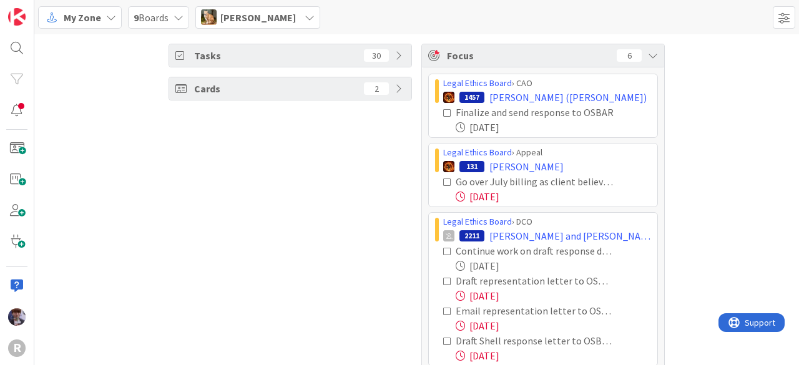
scroll to position [15, 0]
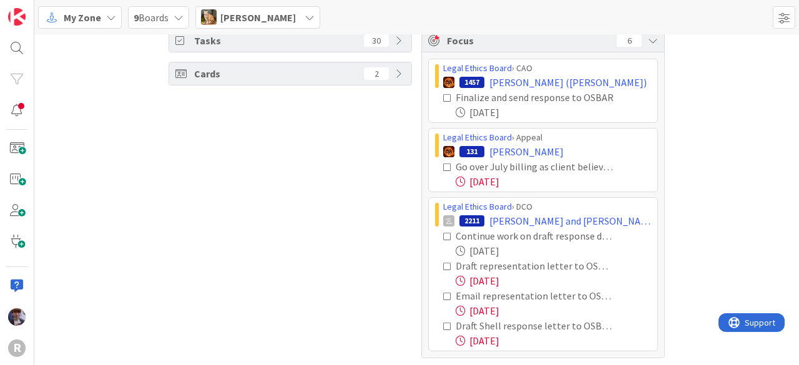
click at [443, 163] on icon at bounding box center [447, 167] width 9 height 9
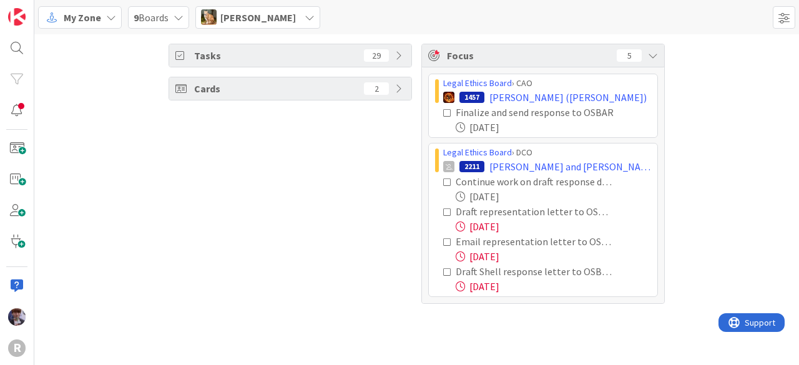
click at [445, 211] on icon at bounding box center [447, 212] width 9 height 9
click at [447, 211] on icon at bounding box center [447, 212] width 9 height 9
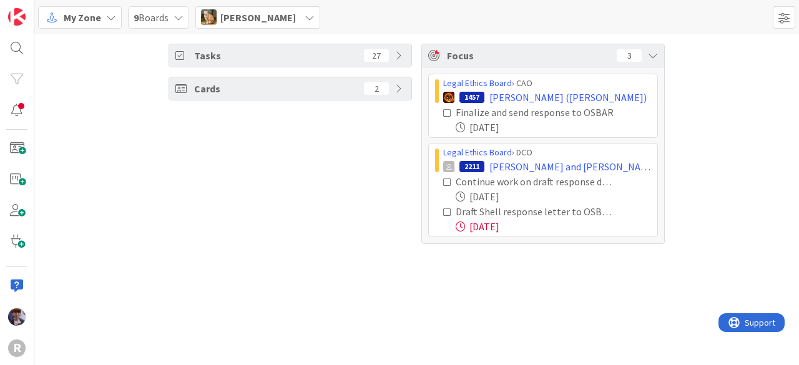
click at [447, 211] on icon at bounding box center [447, 212] width 9 height 9
click at [401, 234] on div "Tasks 26 Cards 2 Focus 2 Legal Ethics Board › CAO 1457 [PERSON_NAME] ([PERSON_N…" at bounding box center [416, 199] width 764 height 331
click at [280, 13] on span "[PERSON_NAME]" at bounding box center [257, 17] width 75 height 15
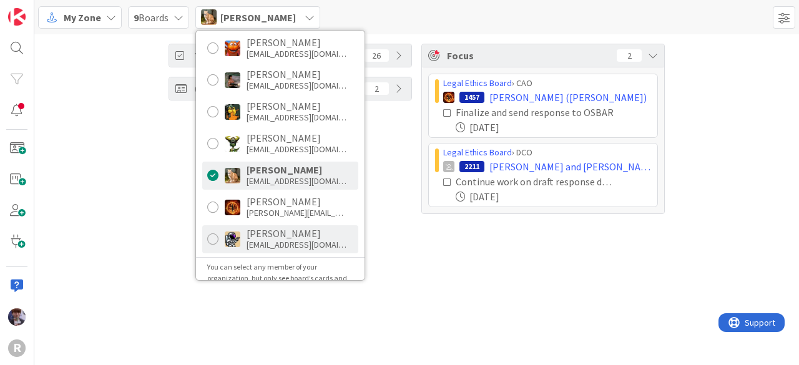
scroll to position [240, 0]
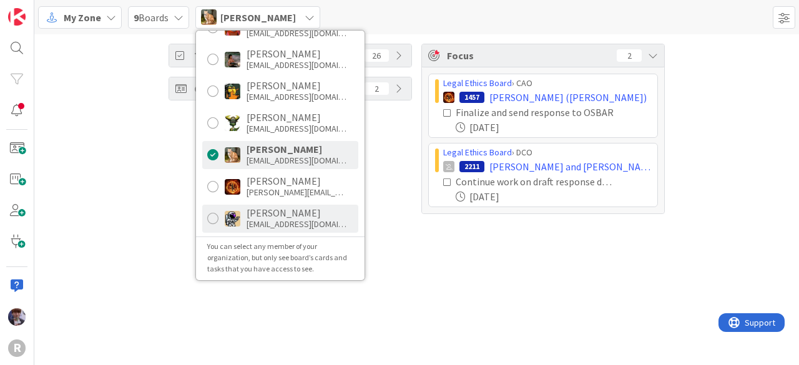
click at [283, 218] on div "[EMAIL_ADDRESS][DOMAIN_NAME]" at bounding box center [296, 223] width 100 height 11
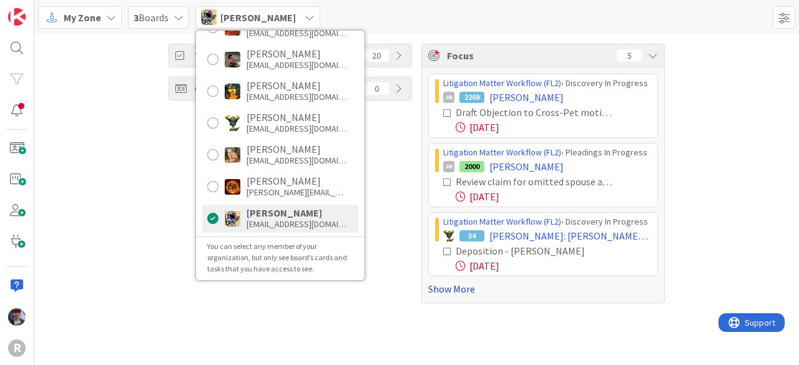
click at [447, 290] on link "Show More" at bounding box center [543, 288] width 230 height 15
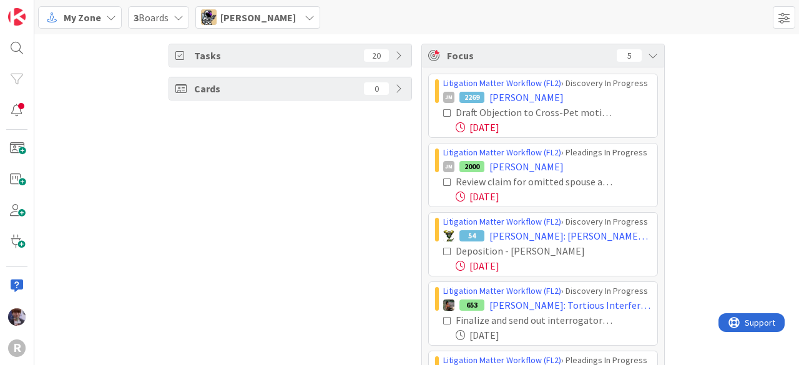
click at [397, 211] on div "Tasks 20 Cards 0" at bounding box center [289, 243] width 243 height 398
click at [444, 114] on icon at bounding box center [447, 113] width 9 height 9
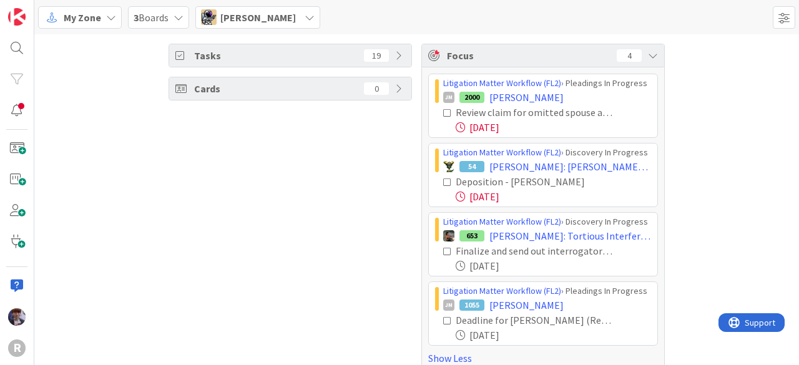
click at [443, 110] on icon at bounding box center [447, 113] width 9 height 9
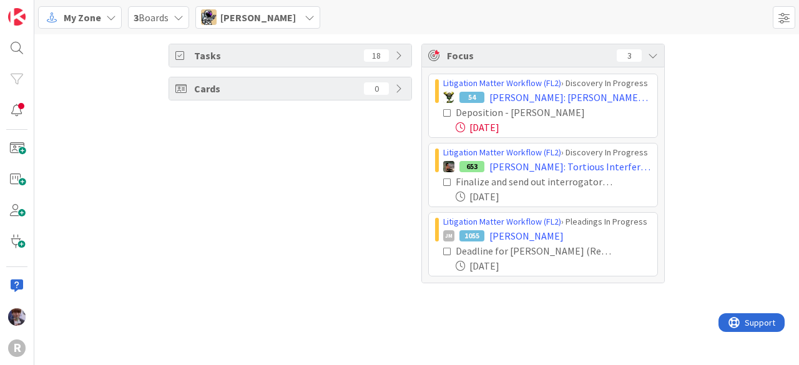
click at [448, 109] on icon at bounding box center [447, 113] width 9 height 9
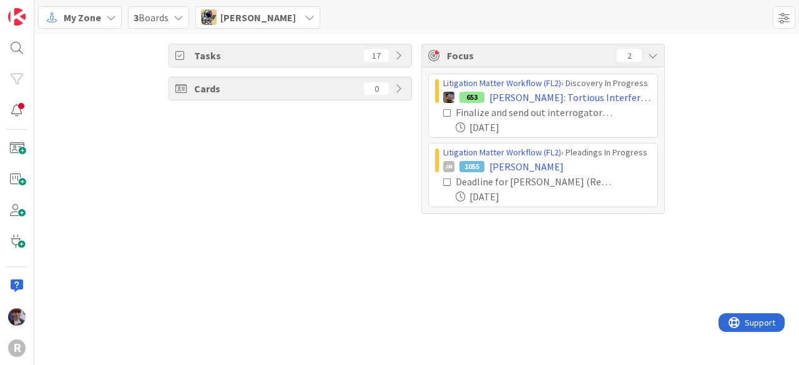
click at [448, 182] on icon at bounding box center [447, 182] width 9 height 9
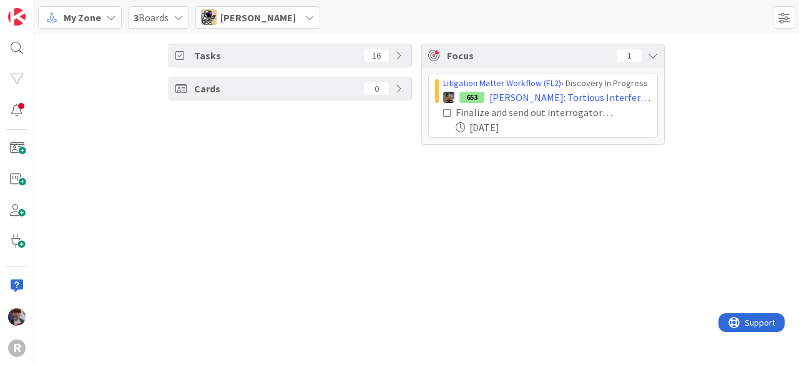
click at [275, 239] on div "Tasks 16 Cards 0 Focus 1 Litigation Matter Workflow (FL2) › Discovery In Progre…" at bounding box center [416, 199] width 764 height 331
click at [305, 132] on div "Tasks 16 Cards 0" at bounding box center [289, 94] width 243 height 101
click at [269, 24] on span "[PERSON_NAME]" at bounding box center [257, 17] width 75 height 15
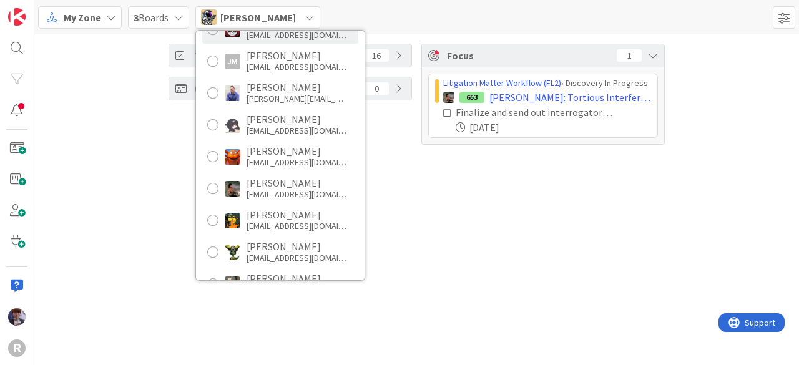
scroll to position [0, 0]
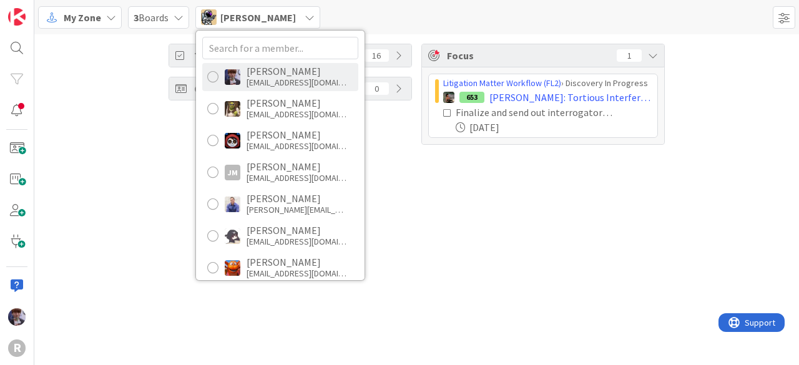
click at [309, 82] on div "[EMAIL_ADDRESS][DOMAIN_NAME]" at bounding box center [296, 82] width 100 height 11
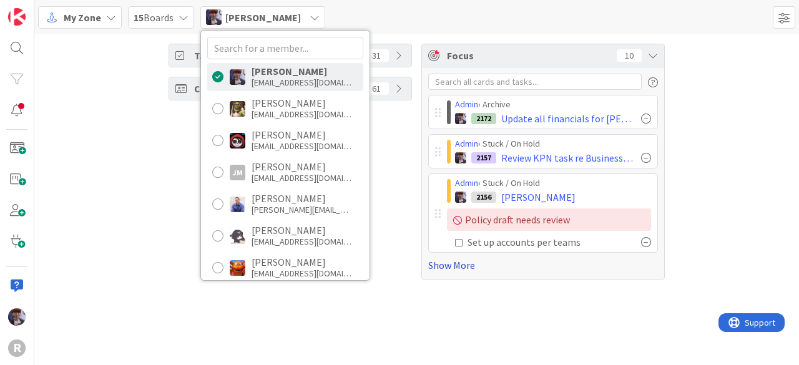
click at [475, 266] on link "Show More" at bounding box center [543, 265] width 230 height 15
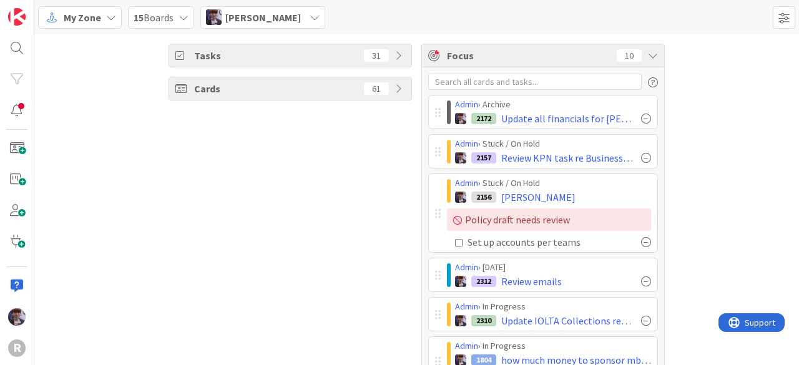
drag, startPoint x: 798, startPoint y: 110, endPoint x: 798, endPoint y: 77, distance: 33.1
click at [798, 77] on div "Tasks 31 Cards 61 Focus 10 Admin › Archive 2172 Update all financials for [PERS…" at bounding box center [416, 199] width 764 height 331
click at [686, 213] on div "Tasks 31 Cards 61 Focus 10 Admin › Archive 2172 Update all financials for [PERS…" at bounding box center [416, 306] width 764 height 545
click at [764, 153] on div "Tasks 31 Cards 61 Focus 10 Admin › Archive 2172 Update all financials for [PERS…" at bounding box center [416, 306] width 764 height 545
click at [696, 253] on div "Tasks 31 Cards 61 Focus 10 Admin › Archive 2172 Update all financials for [PERS…" at bounding box center [416, 306] width 764 height 545
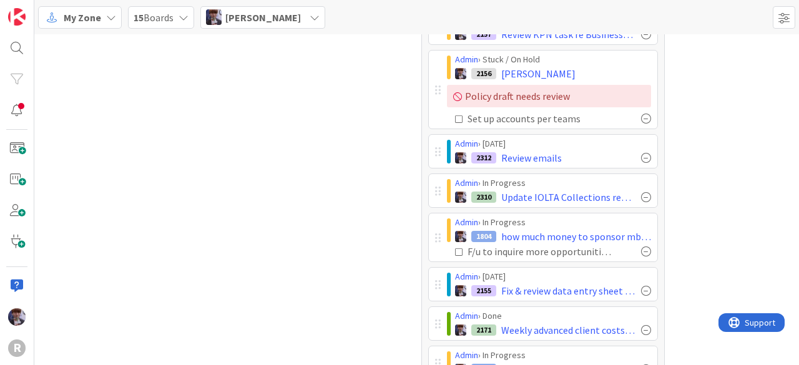
scroll to position [124, 0]
click at [686, 183] on div "Tasks 31 Cards 61 Focus 10 Admin › Archive 2172 Update all financials for [PERS…" at bounding box center [416, 182] width 764 height 545
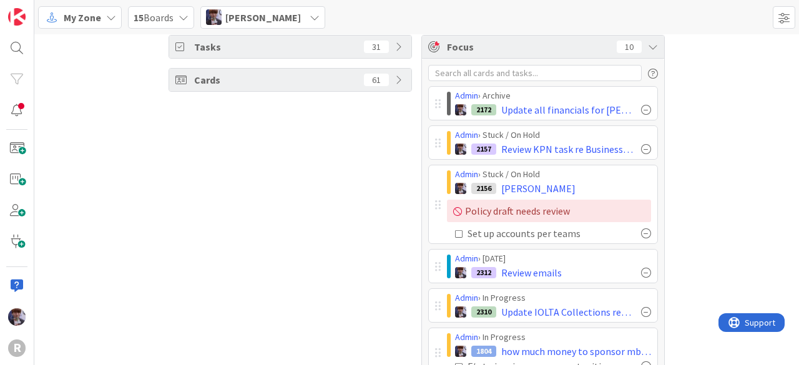
scroll to position [0, 0]
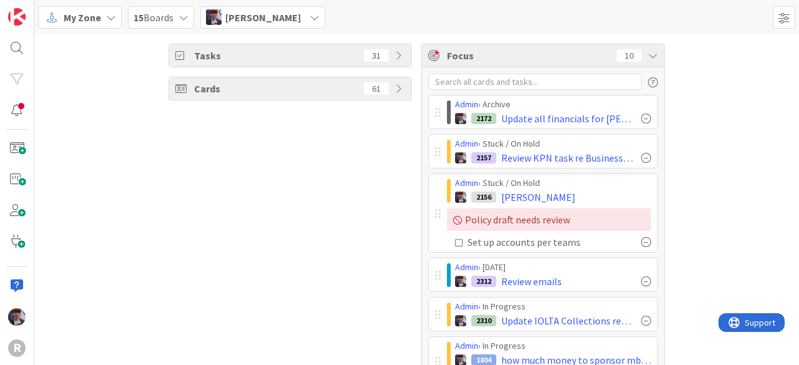
click at [693, 162] on div "Tasks 31 Cards 61 Focus 10 Admin › Archive 2172 Update all financials for [PERS…" at bounding box center [416, 306] width 764 height 545
